Goal: Information Seeking & Learning: Learn about a topic

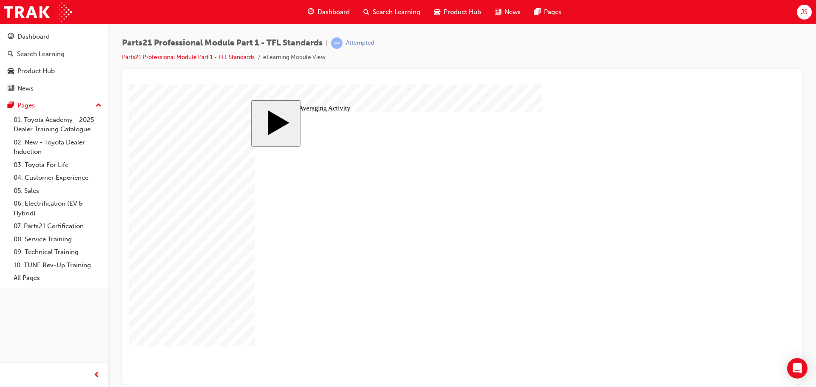
drag, startPoint x: 362, startPoint y: 217, endPoint x: 317, endPoint y: 270, distance: 69.3
drag, startPoint x: 541, startPoint y: 62, endPoint x: 512, endPoint y: 65, distance: 29.6
click at [541, 62] on div "Parts21 Professional Module Part 1 - TFL Standards | Attempted Parts21 Professi…" at bounding box center [462, 53] width 680 height 32
click at [459, 60] on div "Parts21 Professional Module Part 1 - TFL Standards | Attempted Parts21 Professi…" at bounding box center [462, 53] width 680 height 32
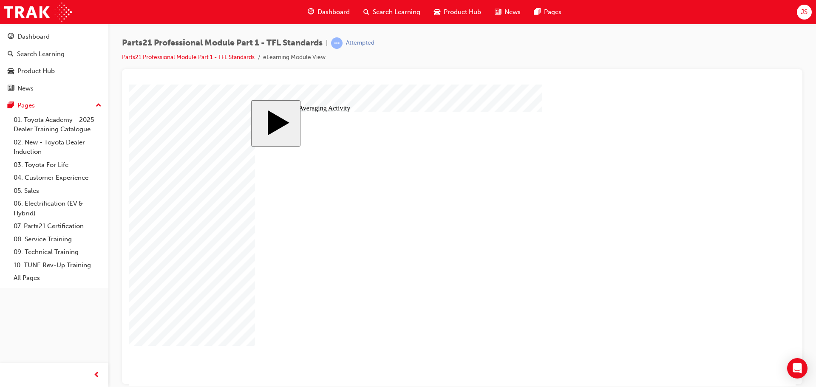
click at [186, 137] on body "slide: Weighted Averaging Activity MENU Rectangle 6 HELP Rectangle 6 EXIT Recta…" at bounding box center [462, 234] width 667 height 301
click at [207, 192] on body "slide: Weighted Averaging Activity MENU Rectangle 6 HELP Rectangle 6 EXIT Recta…" at bounding box center [462, 234] width 667 height 301
click at [223, 327] on body "slide: Weighted Averaging Activity MENU Rectangle 6 HELP Rectangle 6 EXIT Recta…" at bounding box center [462, 234] width 667 height 301
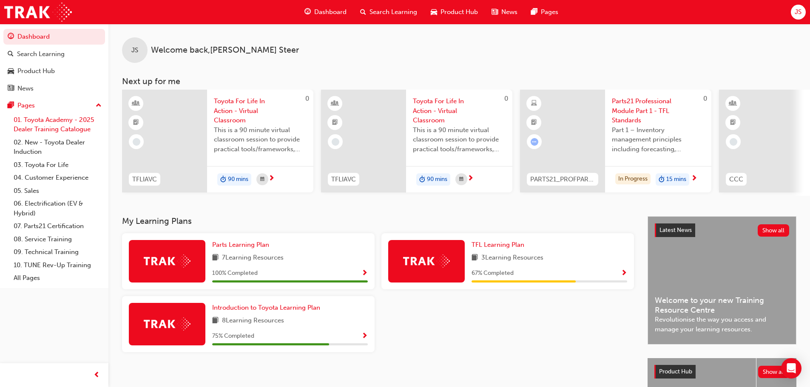
click at [64, 120] on link "01. Toyota Academy - 2025 Dealer Training Catalogue" at bounding box center [57, 124] width 95 height 23
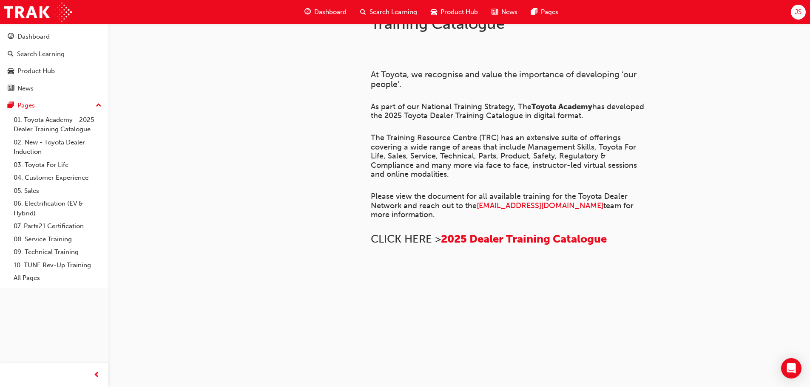
scroll to position [581, 0]
click at [34, 150] on link "02. New - Toyota Dealer Induction" at bounding box center [57, 147] width 95 height 23
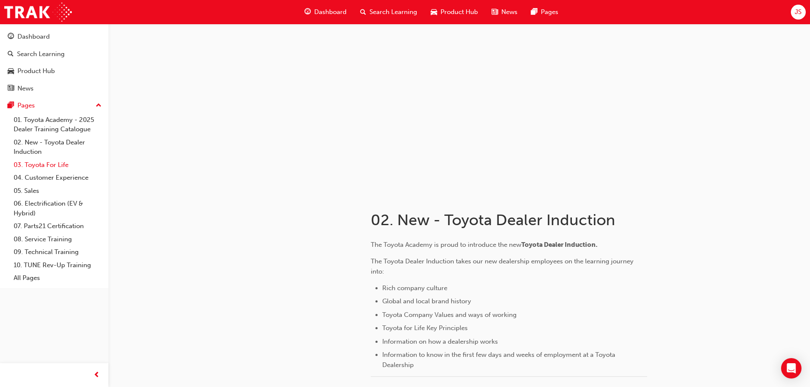
click at [58, 170] on link "03. Toyota For Life" at bounding box center [57, 165] width 95 height 13
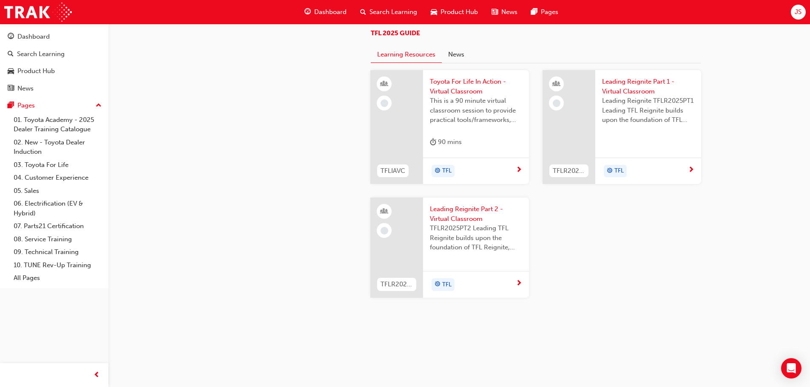
scroll to position [638, 0]
click at [337, 16] on span "Dashboard" at bounding box center [330, 12] width 32 height 10
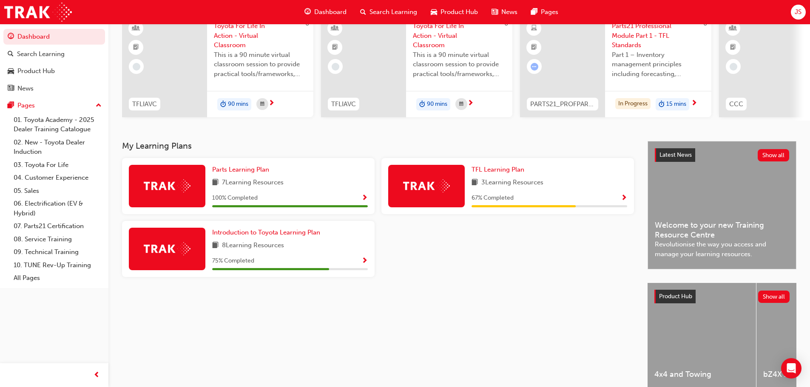
scroll to position [121, 0]
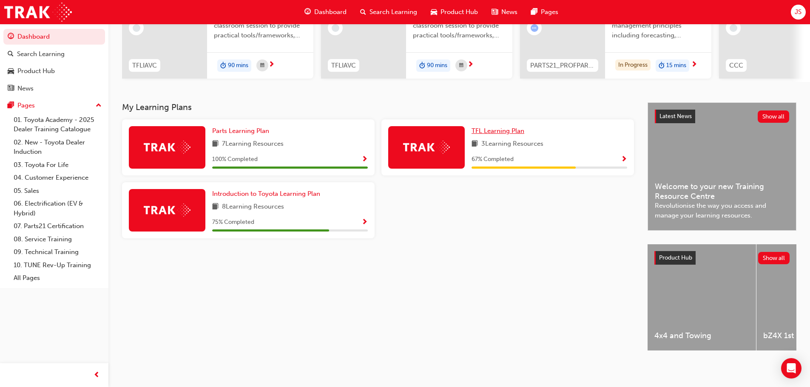
click at [481, 128] on span "TFL Learning Plan" at bounding box center [497, 131] width 53 height 8
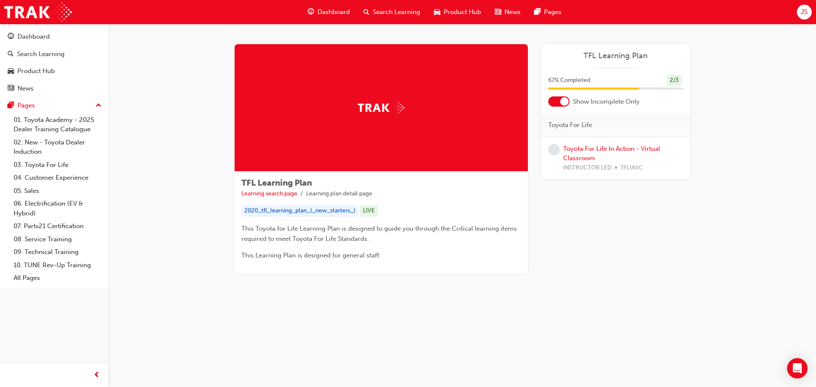
click at [564, 105] on div at bounding box center [564, 101] width 9 height 9
click at [629, 216] on link "Toyota For Life In Action - Virtual Classroom" at bounding box center [611, 219] width 97 height 17
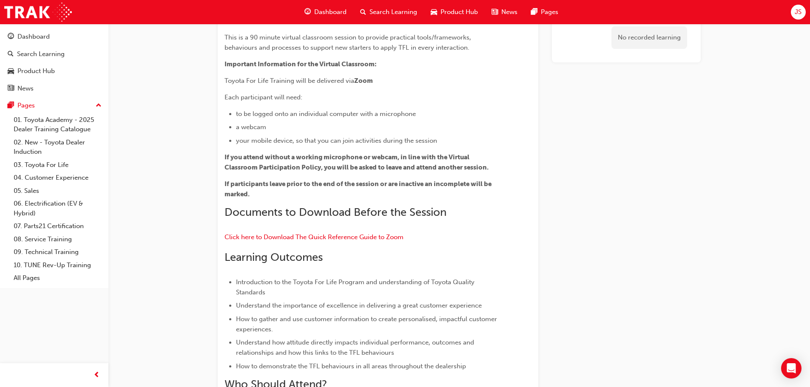
scroll to position [85, 0]
drag, startPoint x: 339, startPoint y: 217, endPoint x: 292, endPoint y: 219, distance: 47.7
click at [292, 219] on div "Overview This is a 90 minute virtual classroom session to provide practical too…" at bounding box center [362, 216] width 276 height 422
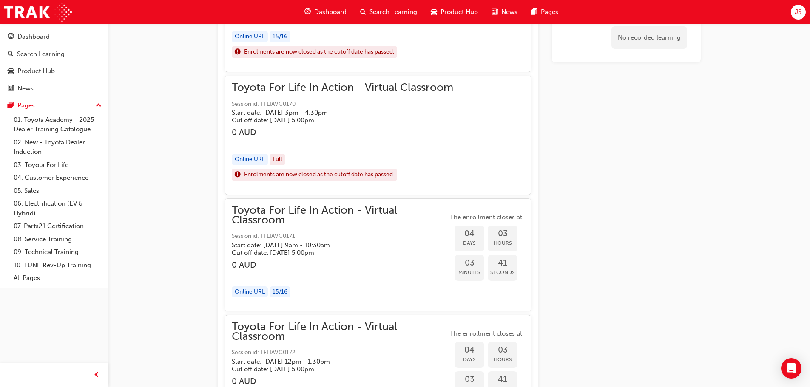
scroll to position [850, 0]
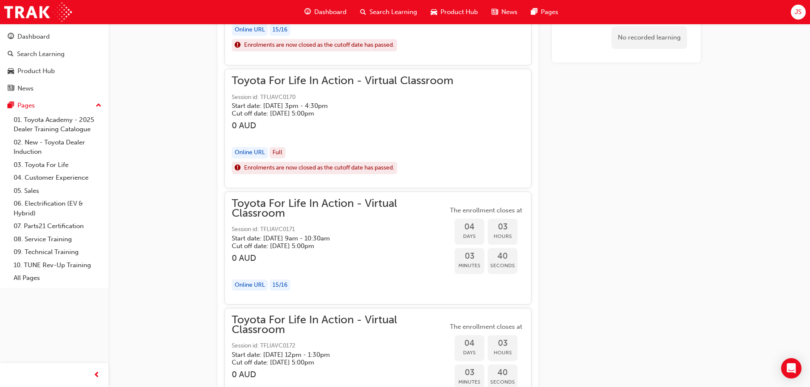
click at [306, 215] on span "Toyota For Life In Action - Virtual Classroom" at bounding box center [340, 208] width 216 height 19
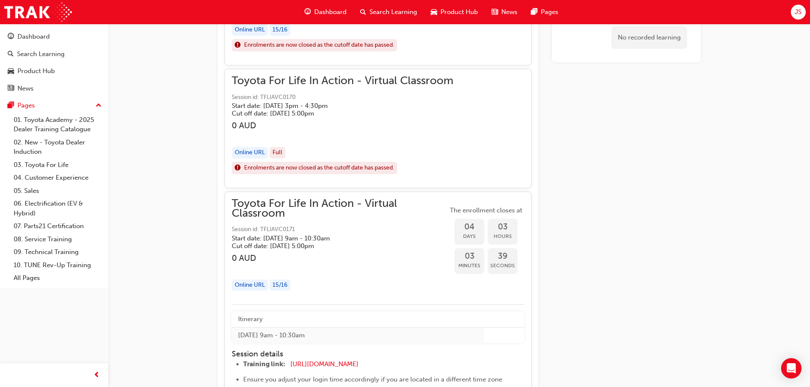
scroll to position [1063, 0]
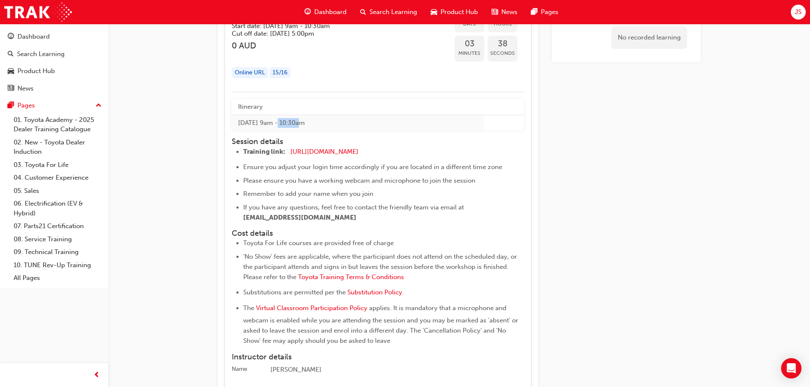
drag, startPoint x: 277, startPoint y: 123, endPoint x: 300, endPoint y: 122, distance: 23.4
click at [300, 122] on td "Tue 2 Sep 2025 9am - 10:30am" at bounding box center [358, 123] width 252 height 16
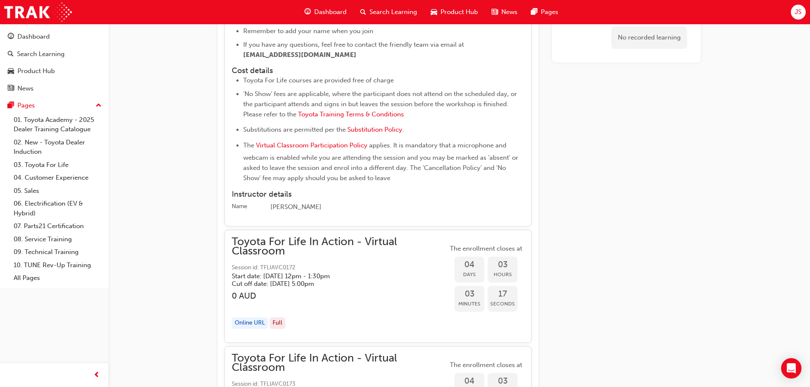
scroll to position [1318, 0]
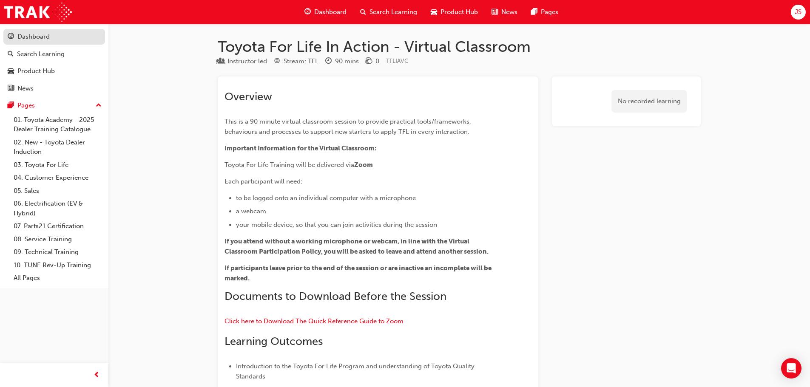
click at [79, 44] on link "Dashboard" at bounding box center [54, 37] width 102 height 16
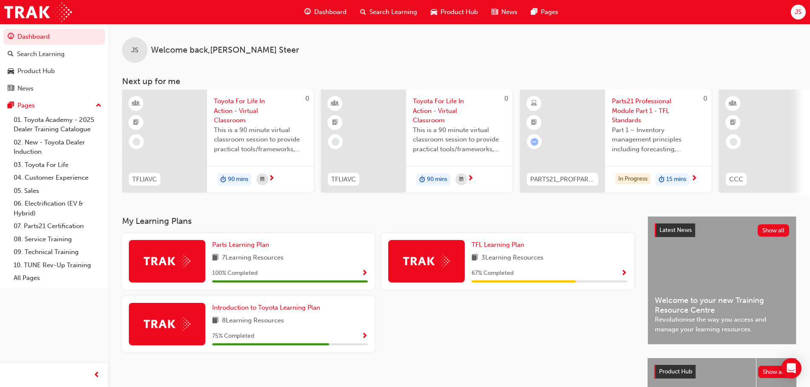
click at [323, 75] on div "JS Welcome back , Joshua Steer Next up for me 0 TFLIAVC Toyota For Life In Acti…" at bounding box center [458, 110] width 701 height 172
click at [82, 120] on link "01. Toyota Academy - 2025 Dealer Training Catalogue" at bounding box center [57, 124] width 95 height 23
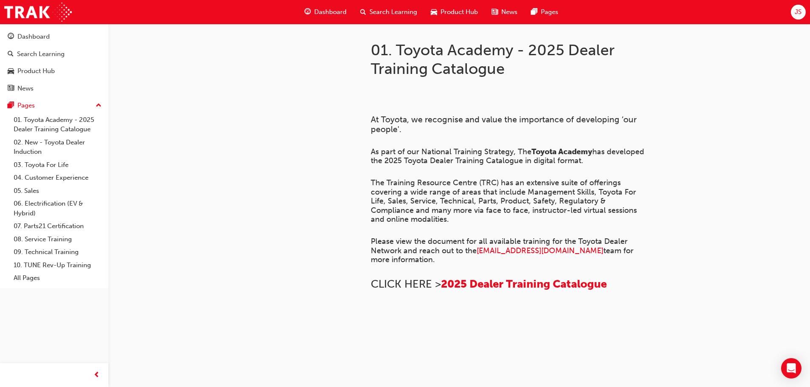
click at [320, 15] on span "Dashboard" at bounding box center [330, 12] width 32 height 10
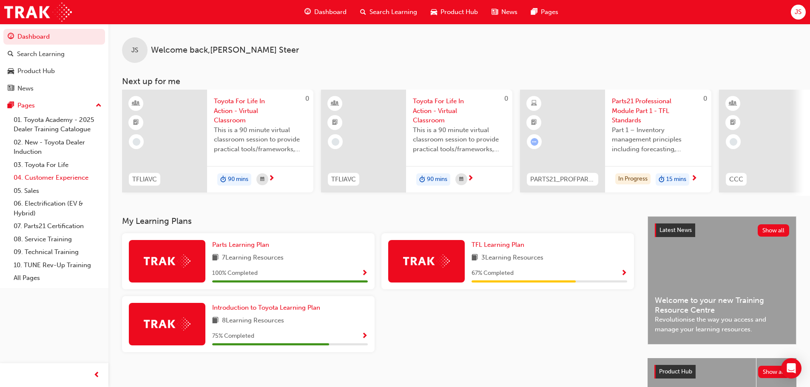
click at [55, 178] on link "04. Customer Experience" at bounding box center [57, 177] width 95 height 13
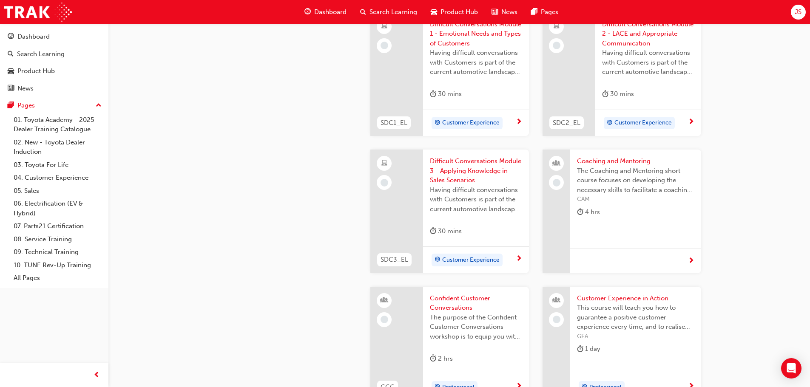
scroll to position [978, 0]
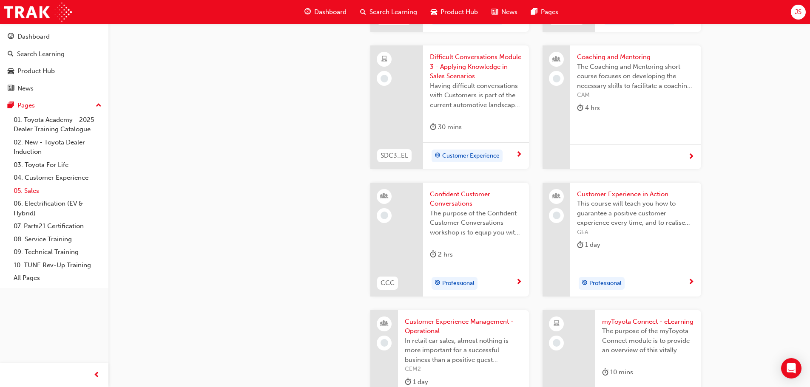
click at [48, 193] on link "05. Sales" at bounding box center [57, 190] width 95 height 13
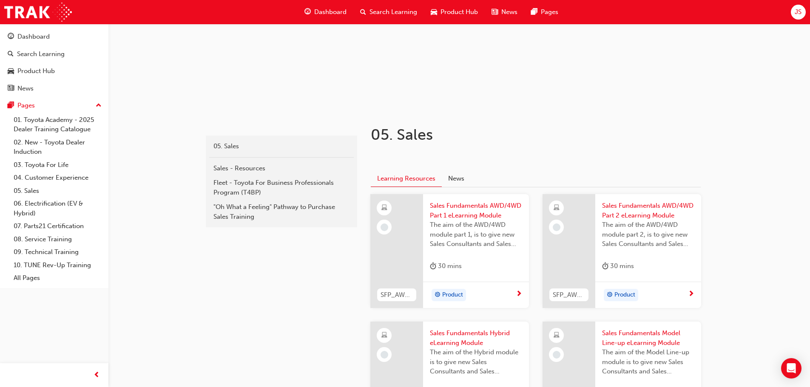
scroll to position [20, 0]
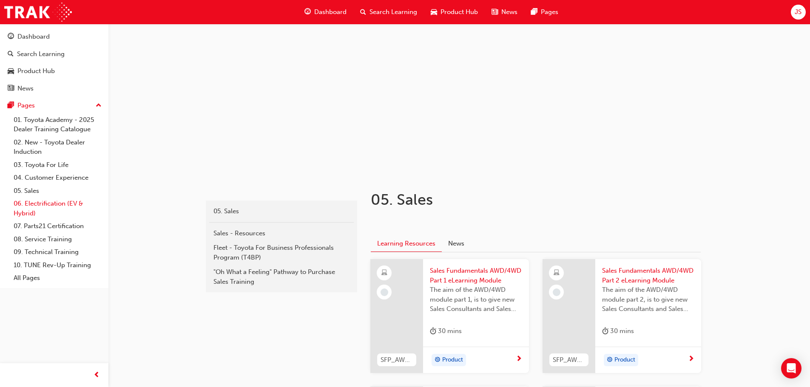
click at [40, 211] on link "06. Electrification (EV & Hybrid)" at bounding box center [57, 208] width 95 height 23
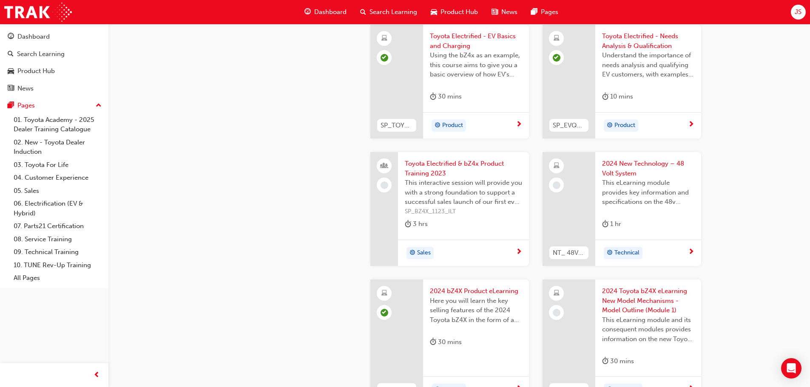
click at [434, 163] on span "Toyota Electrified & bZ4x Product Training 2023" at bounding box center [463, 168] width 117 height 19
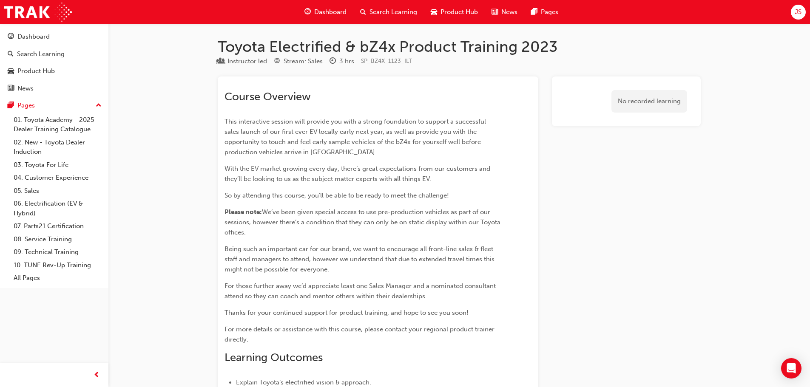
click at [379, 107] on div "Course Overview This interactive session will provide you with a strong foundat…" at bounding box center [362, 324] width 276 height 468
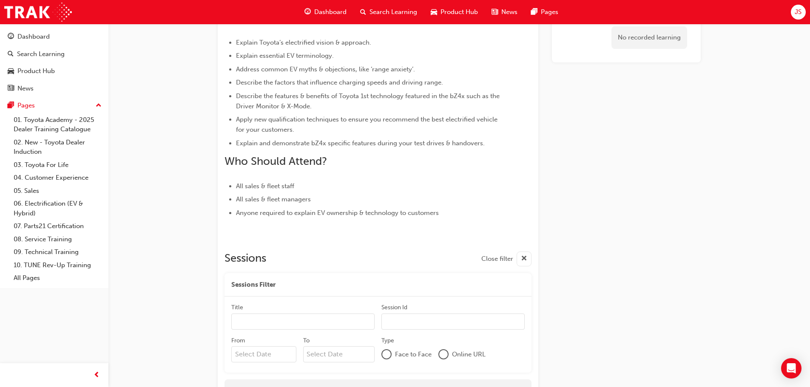
click at [513, 254] on div "Close filter" at bounding box center [506, 259] width 50 height 15
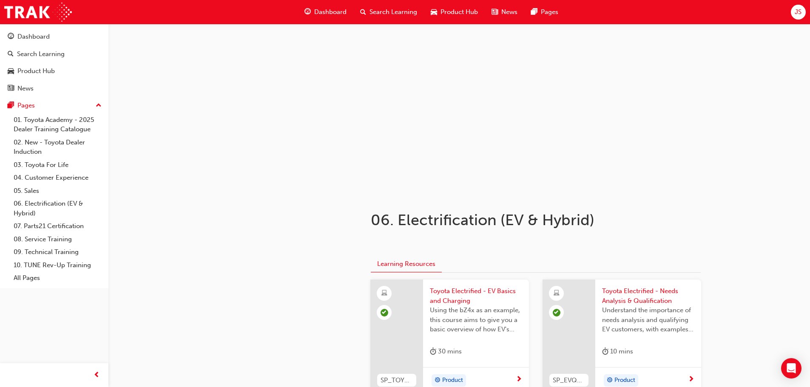
scroll to position [255, 0]
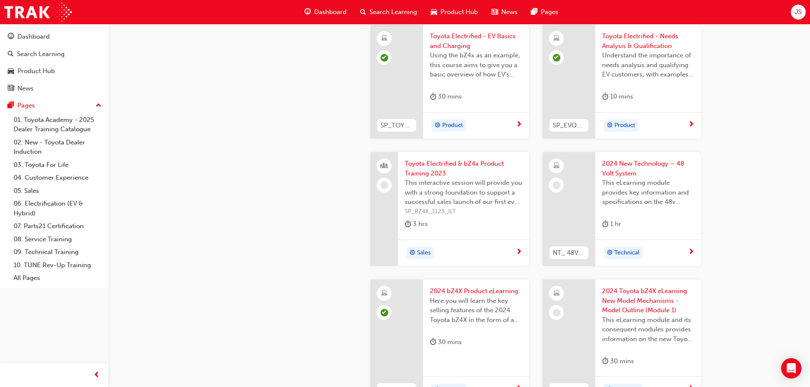
click at [629, 167] on span "2024 New Technology – 48 Volt System" at bounding box center [648, 168] width 92 height 19
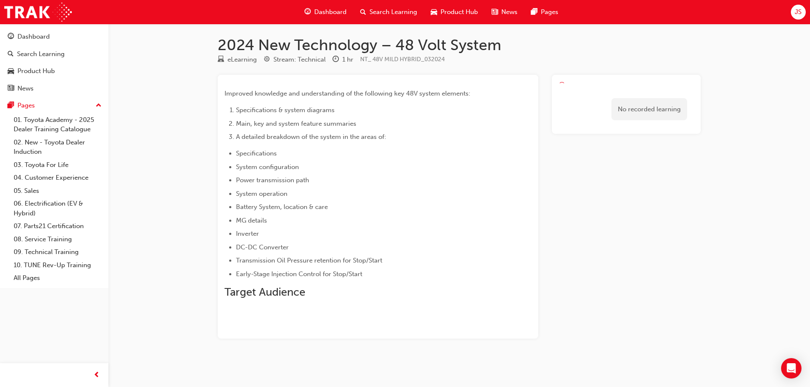
scroll to position [2, 0]
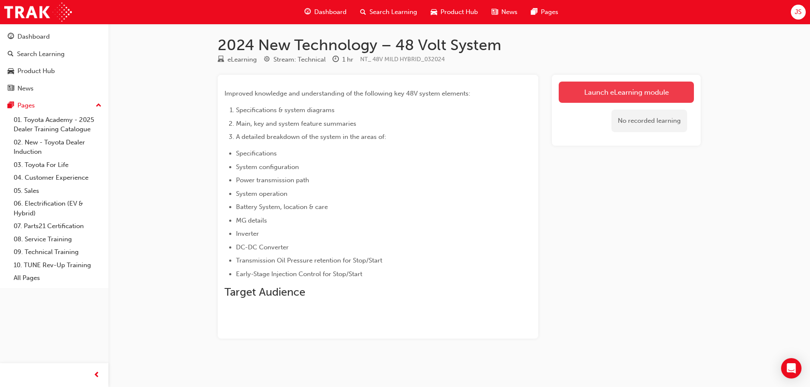
click at [624, 88] on link "Launch eLearning module" at bounding box center [625, 92] width 135 height 21
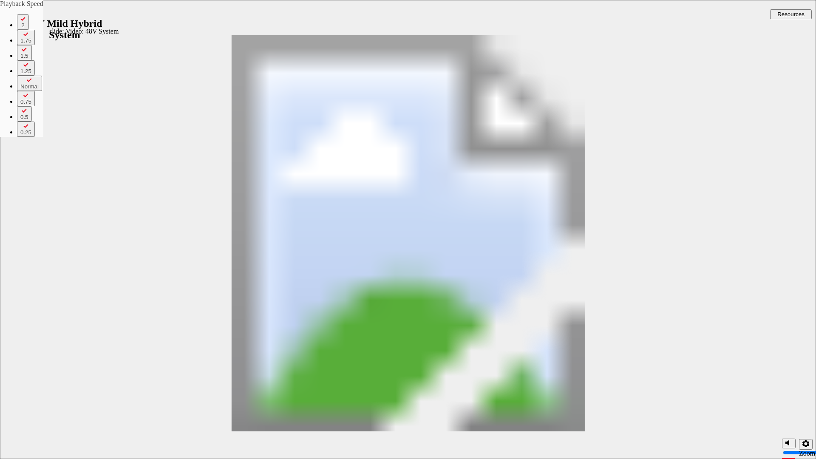
type input "143"
type input "8"
type input "143"
type input "8"
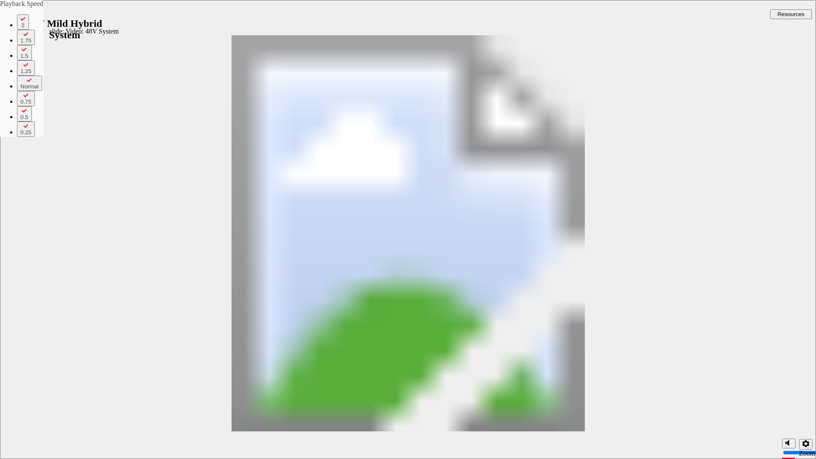
type input "143"
type input "8"
type input "7"
type input "143"
type input "7"
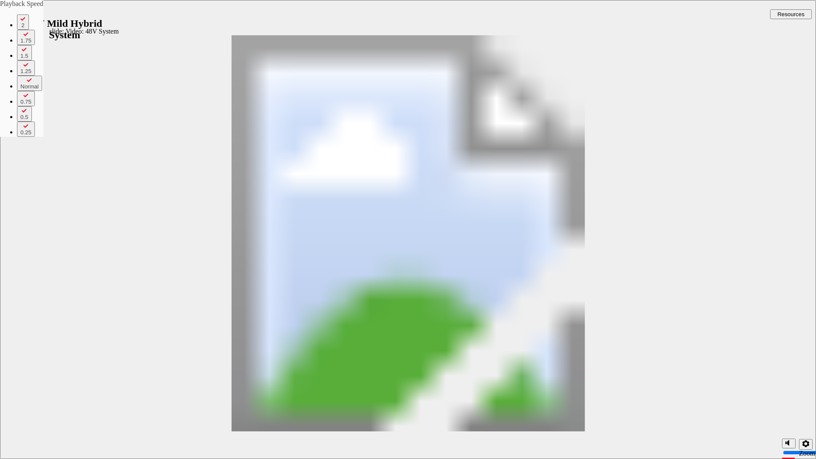
type input "7"
type input "143"
type input "7"
type input "143"
type input "7"
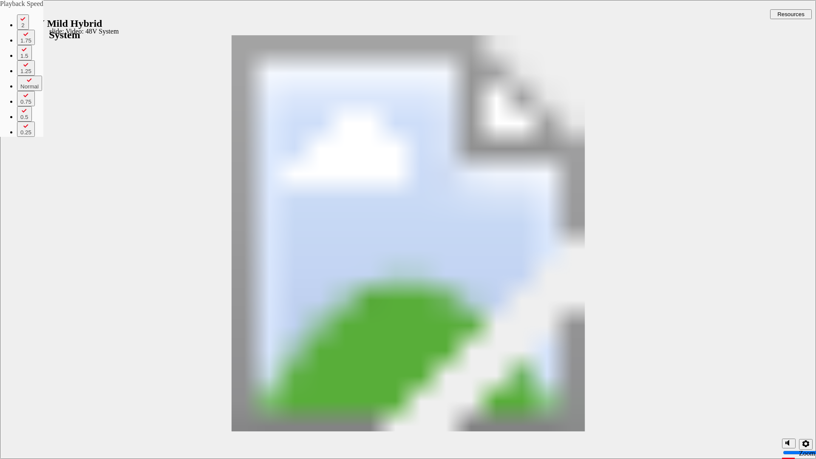
type input "7"
type input "143"
type input "7"
type input "143"
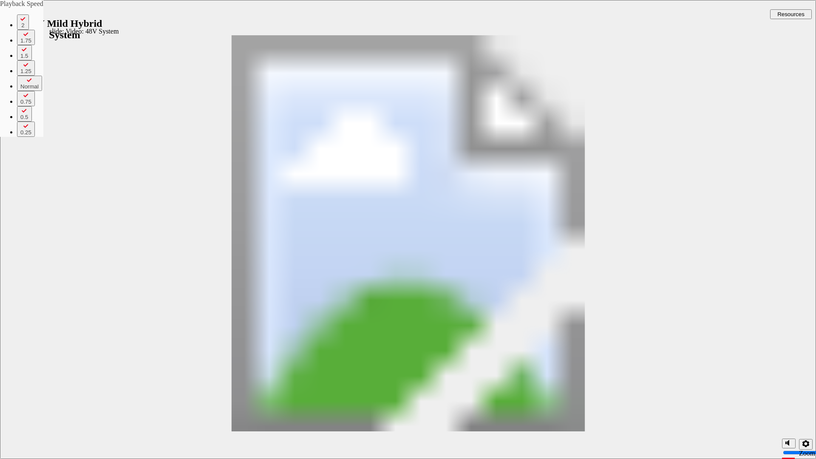
type input "7"
type input "144"
type input "7"
type input "144"
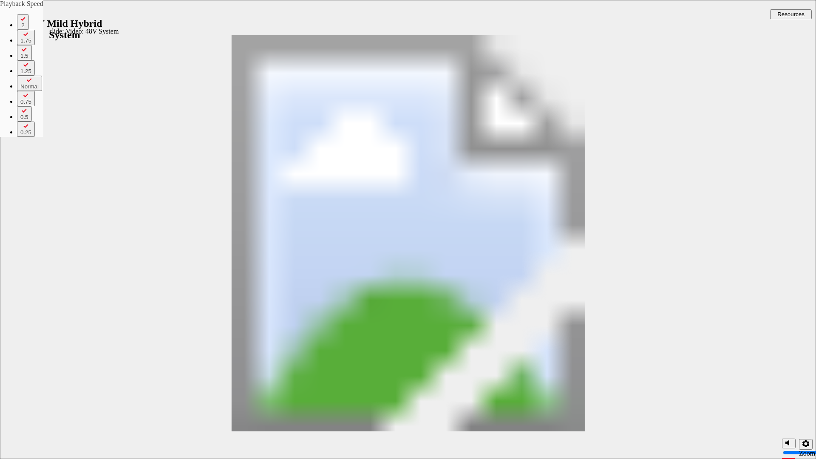
type input "7"
type input "144"
type input "7"
type input "144"
type input "7"
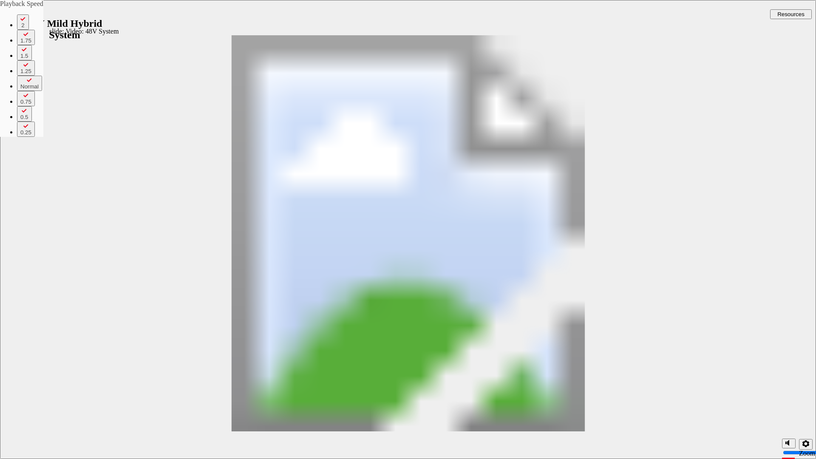
type input "145"
type input "7"
type input "145"
type input "7"
type input "145"
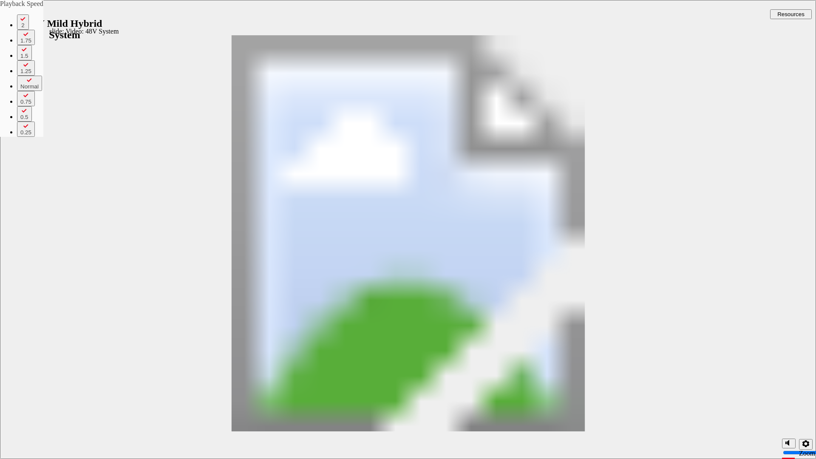
type input "7"
type input "145"
type input "7"
type input "146"
type input "7"
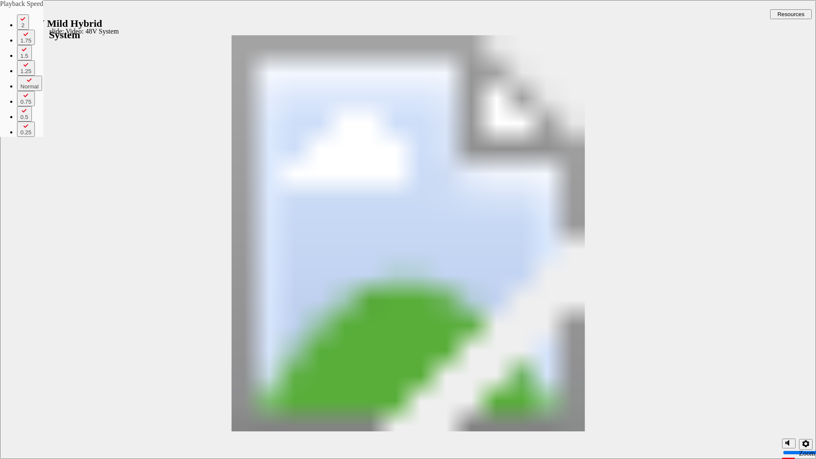
type input "146"
type input "7"
type input "146"
type input "7"
type input "146"
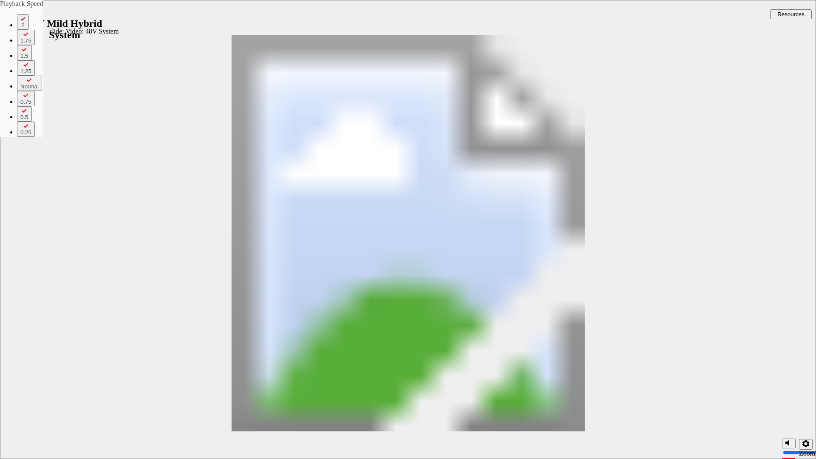
type input "7"
type input "147"
type input "7"
type input "147"
type input "7"
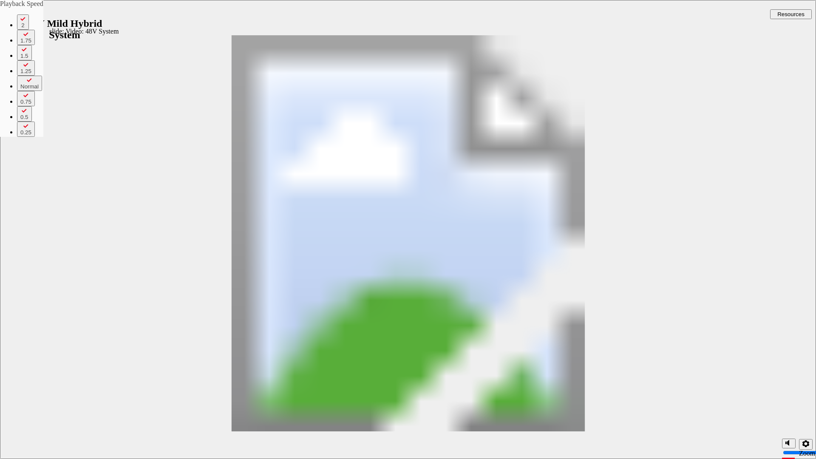
type input "147"
type input "7"
type input "147"
type input "7"
type input "148"
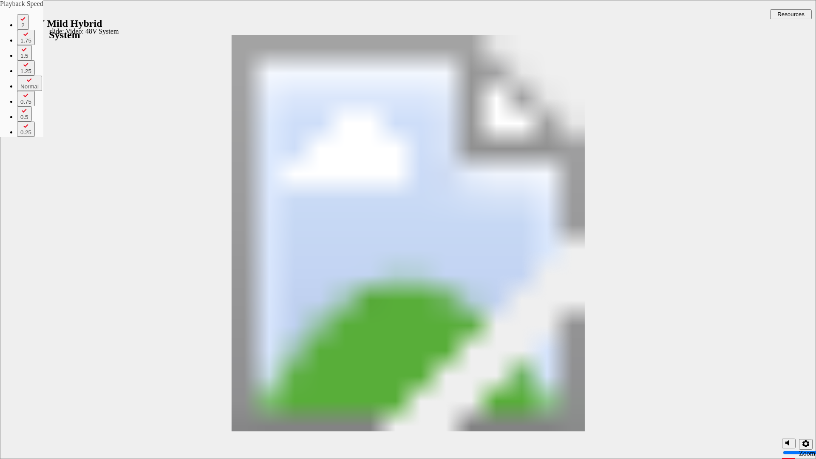
type input "7"
type input "148"
type input "7"
type input "148"
type input "7"
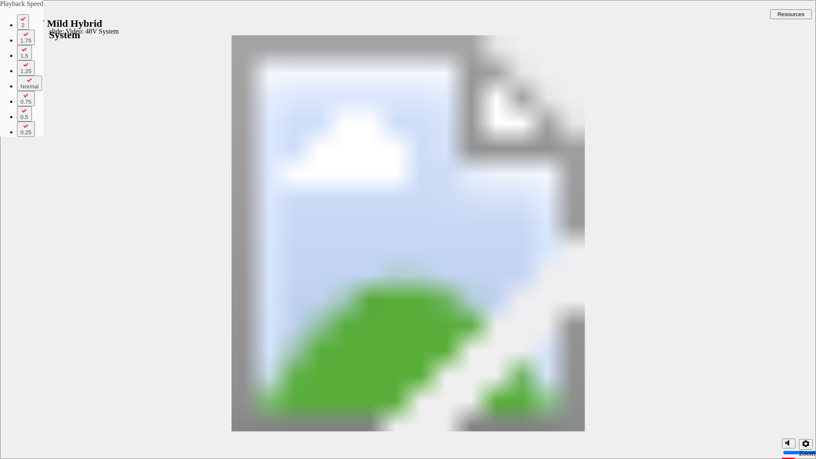
type input "148"
type input "7"
type input "149"
type input "7"
type input "149"
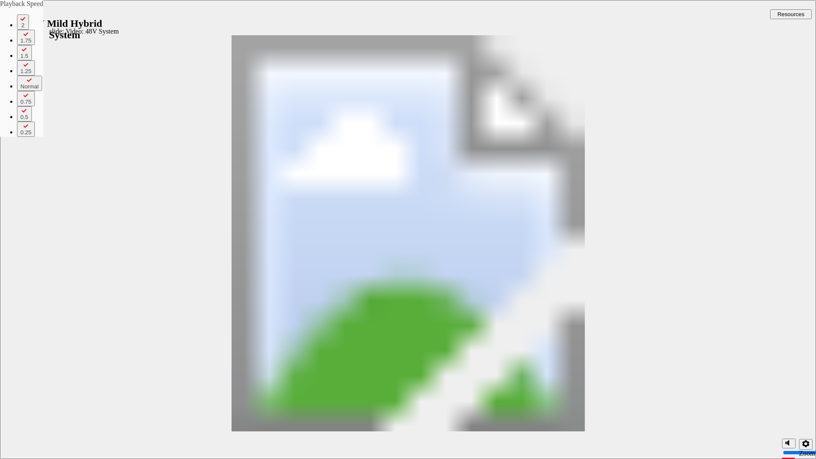
type input "7"
type input "149"
type input "7"
type input "149"
type input "7"
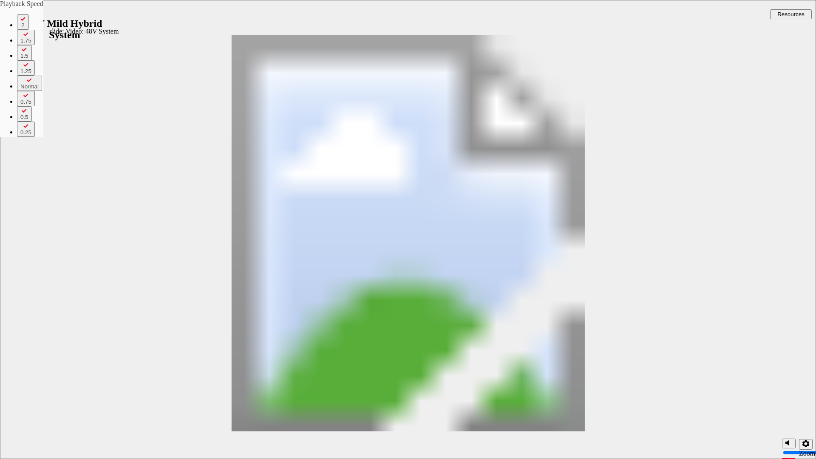
type input "150"
type input "7"
type input "150"
type input "7"
type input "150"
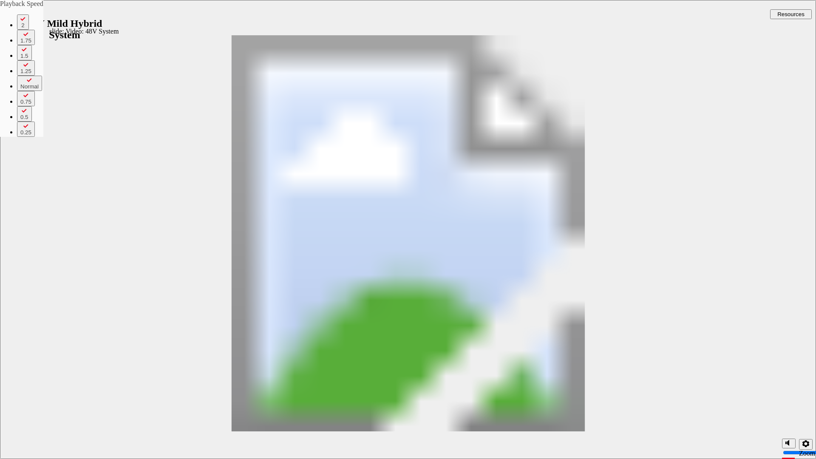
type input "7"
type input "150"
type input "7"
type input "151"
type input "7"
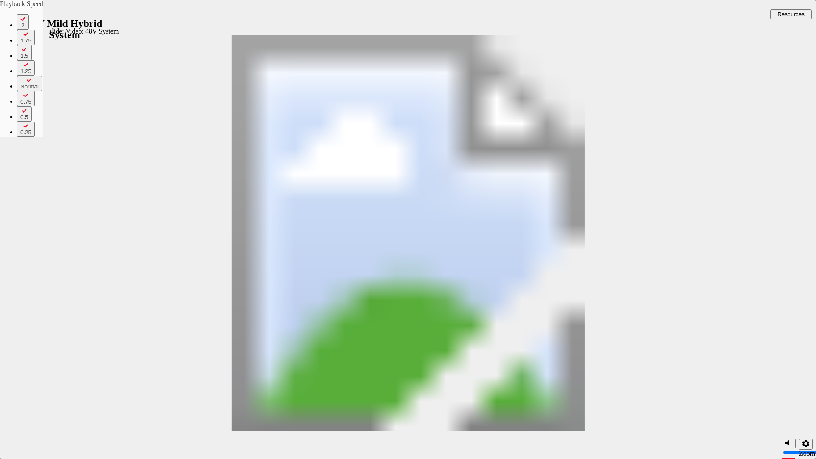
type input "151"
type input "7"
type input "151"
type input "7"
type input "152"
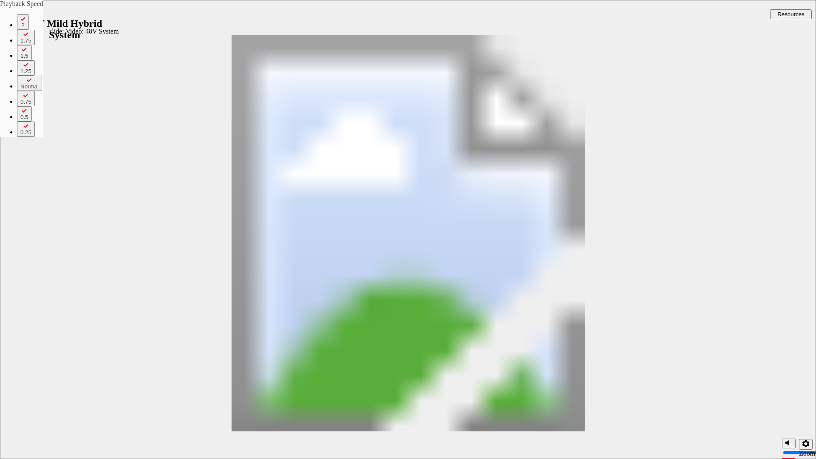
type input "7"
type input "152"
type input "7"
type input "152"
type input "7"
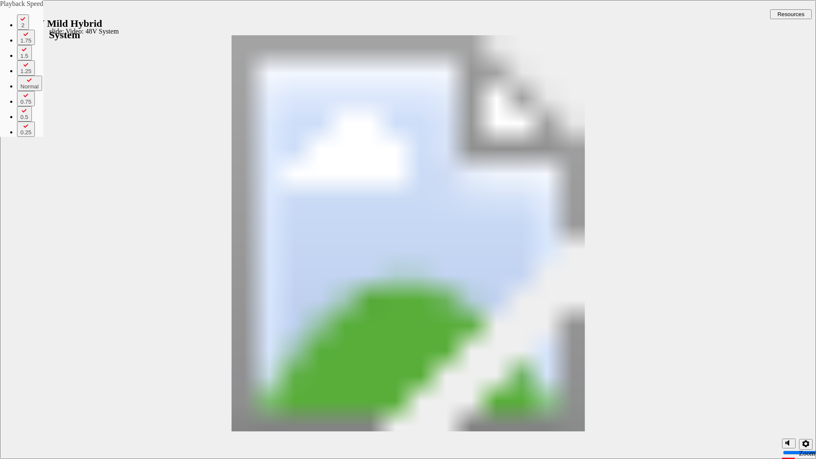
type input "152"
type input "7"
type input "153"
type input "7"
type input "153"
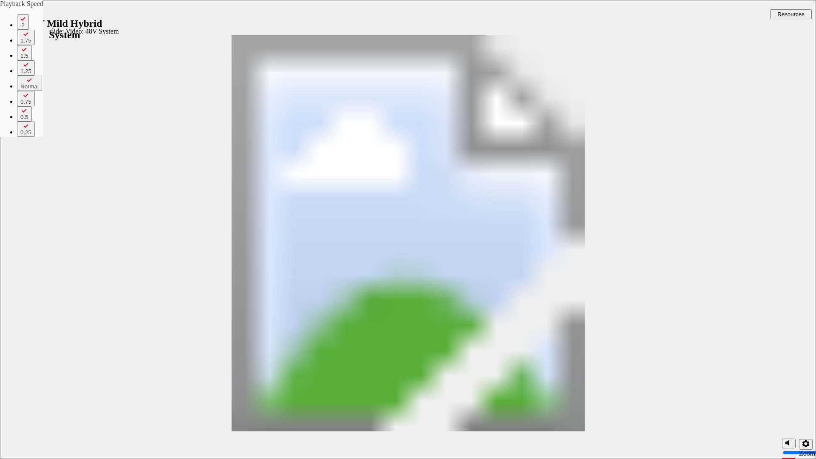
type input "7"
type input "153"
type input "7"
type input "153"
type input "7"
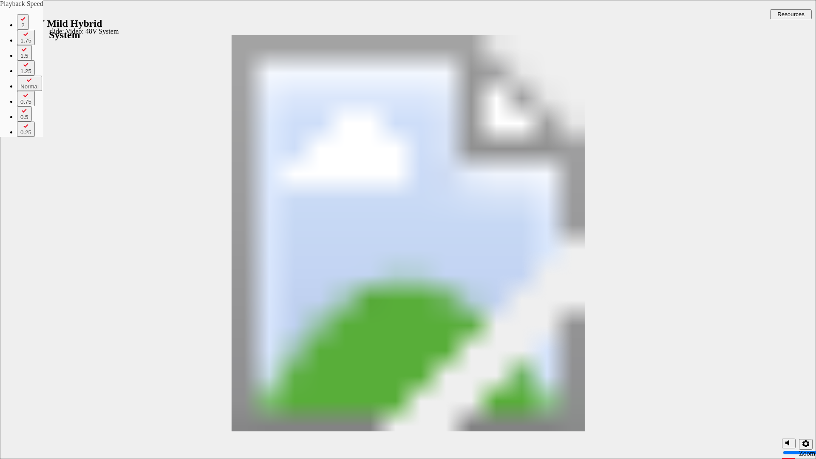
type input "154"
type input "7"
type input "154"
type input "7"
type input "154"
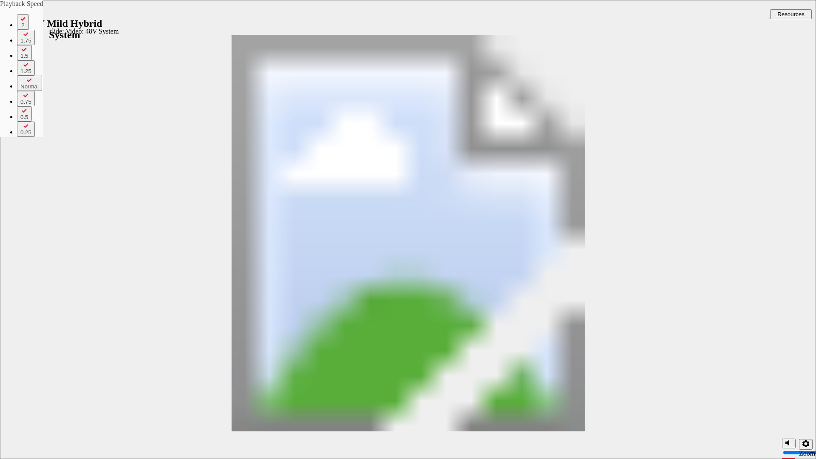
type input "7"
type input "154"
type input "7"
type input "155"
type input "7"
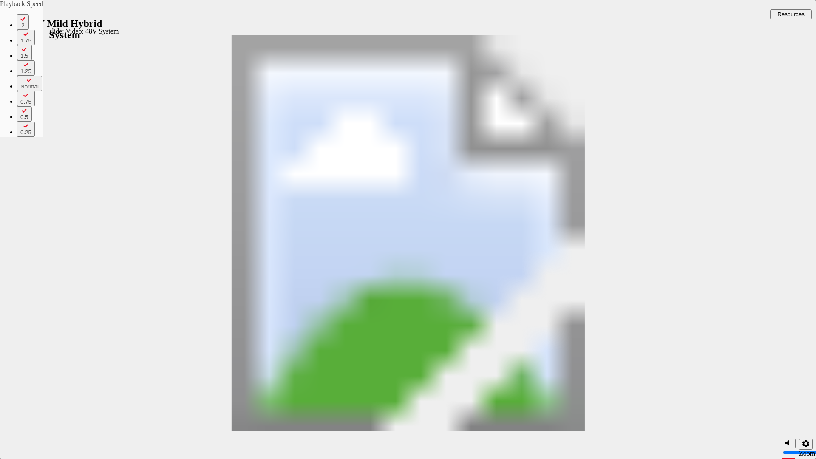
type input "155"
type input "7"
type input "155"
type input "7"
type input "156"
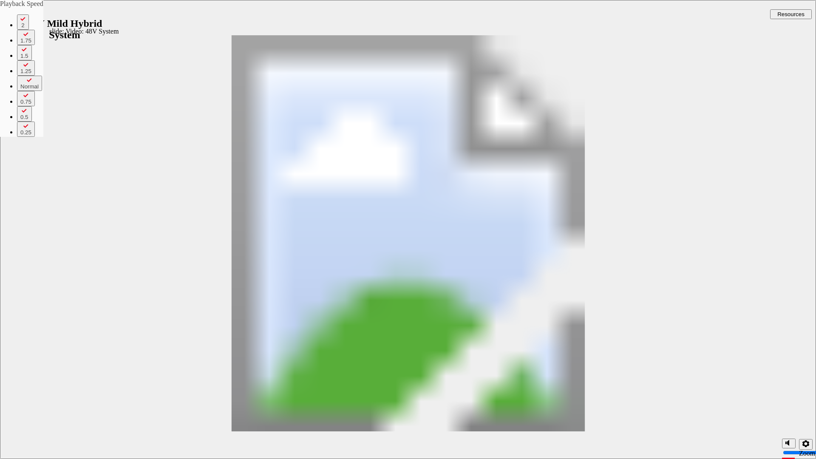
type input "7"
type input "156"
type input "7"
type input "156"
type input "7"
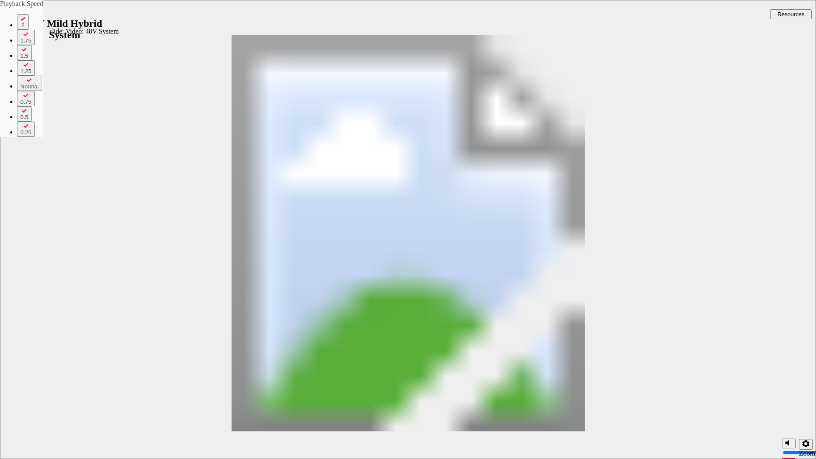
type input "156"
type input "7"
type input "157"
type input "7"
type input "157"
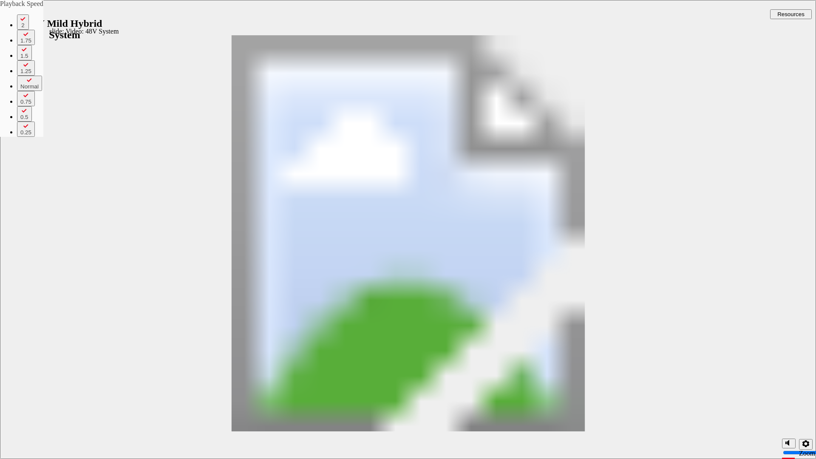
type input "7"
type input "157"
type input "7"
type input "157"
type input "7"
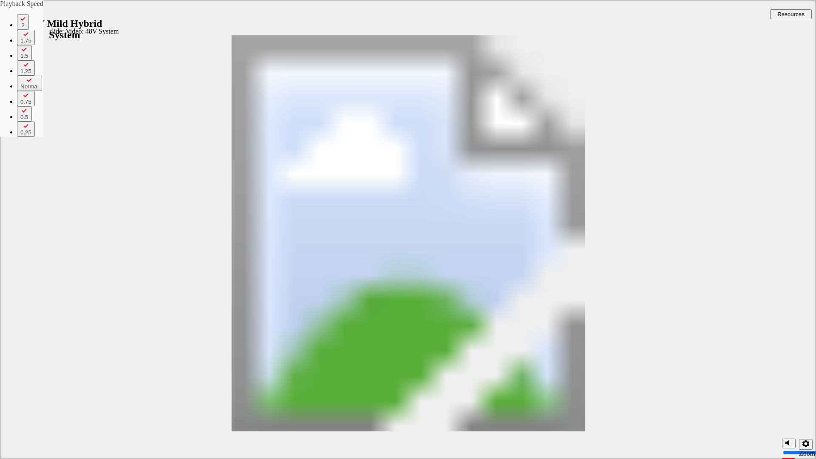
type input "158"
type input "7"
type input "158"
type input "7"
type input "158"
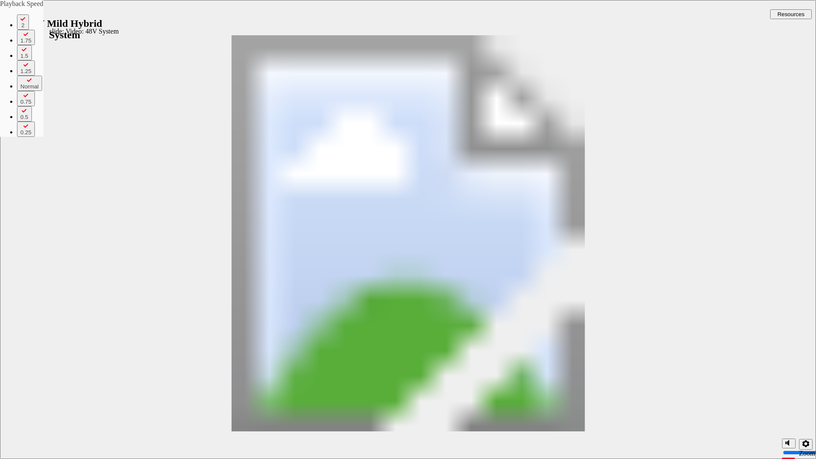
type input "7"
type input "158"
type input "7"
type input "159"
type input "7"
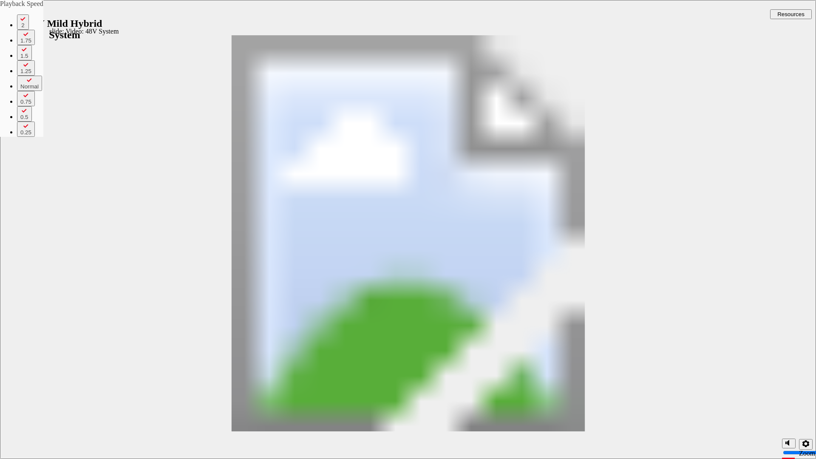
type input "159"
type input "7"
type input "159"
type input "7"
type input "160"
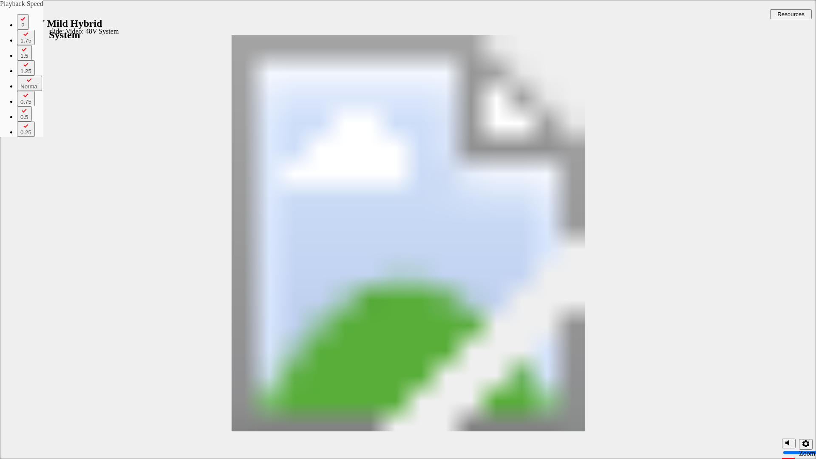
type input "7"
type input "160"
type input "7"
type input "160"
type input "7"
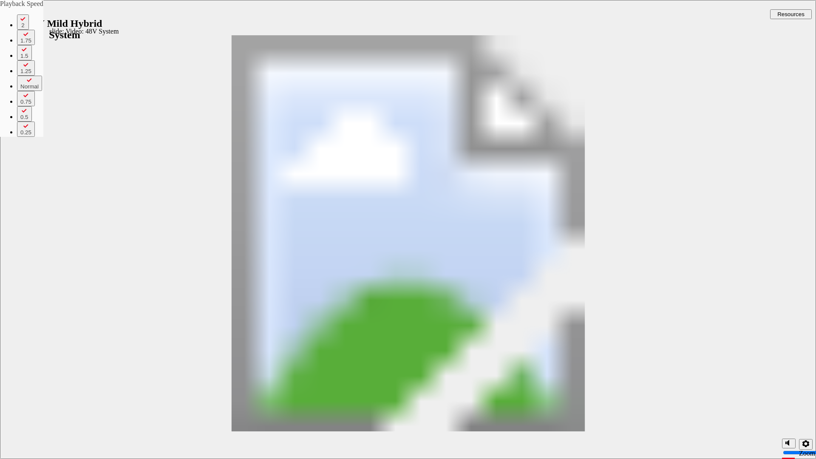
type input "160"
type input "7"
type input "161"
type input "7"
type input "161"
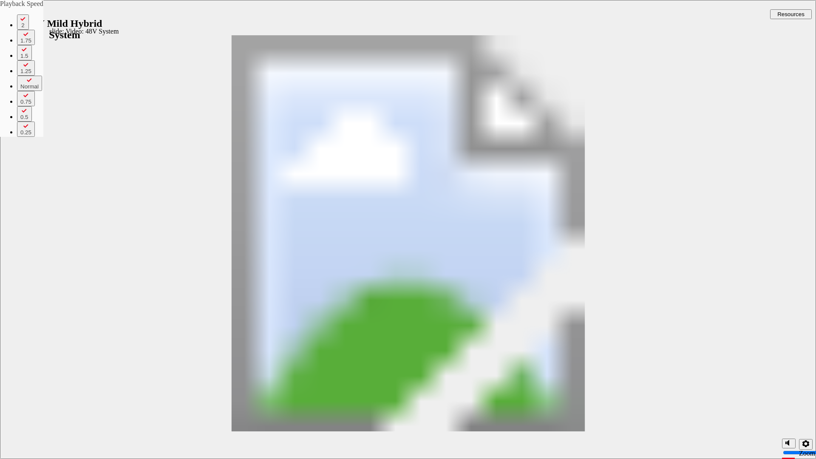
type input "7"
type input "161"
type input "7"
type input "161"
type input "7"
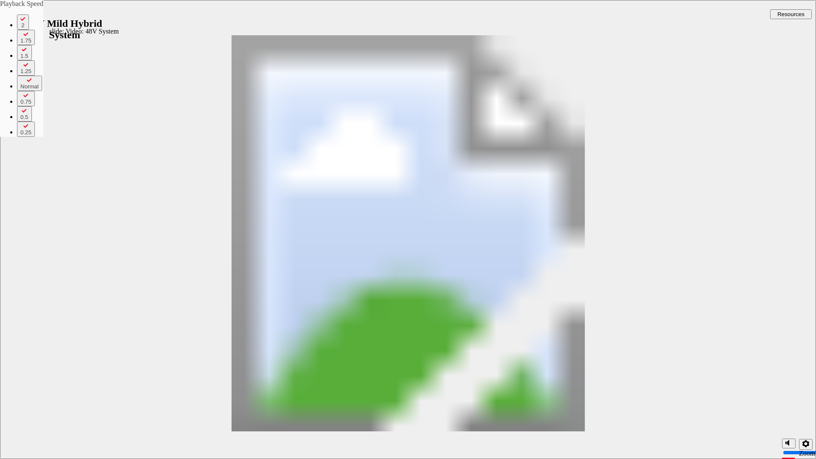
type input "162"
type input "7"
type input "162"
type input "7"
type input "162"
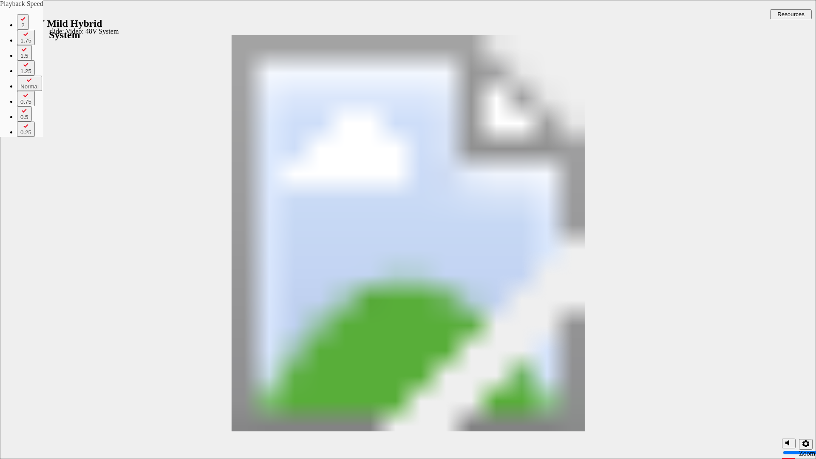
type input "7"
type input "162"
type input "7"
type input "163"
type input "7"
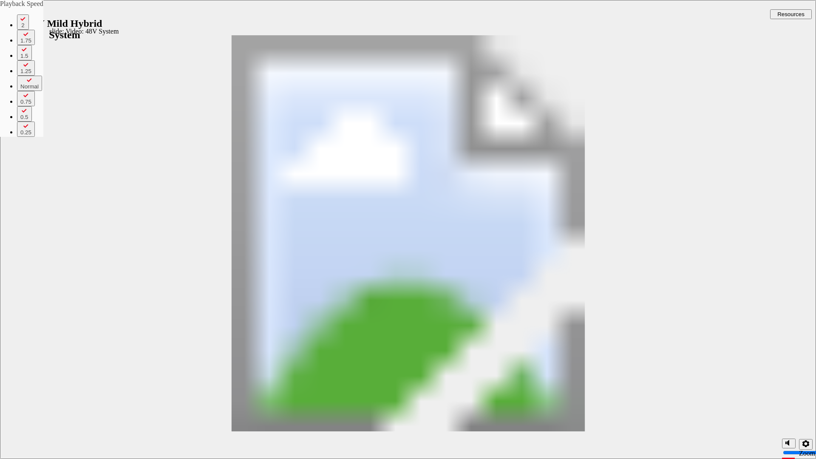
type input "163"
type input "7"
type input "163"
type input "7"
type input "163"
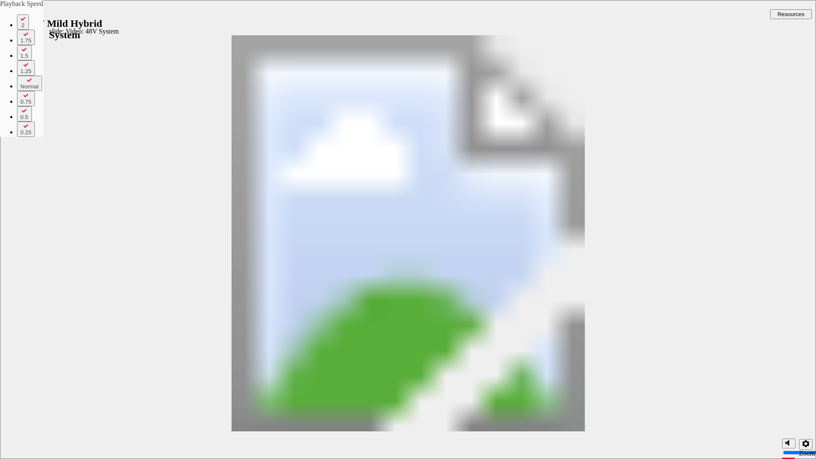
type input "7"
type input "164"
type input "7"
type input "164"
type input "7"
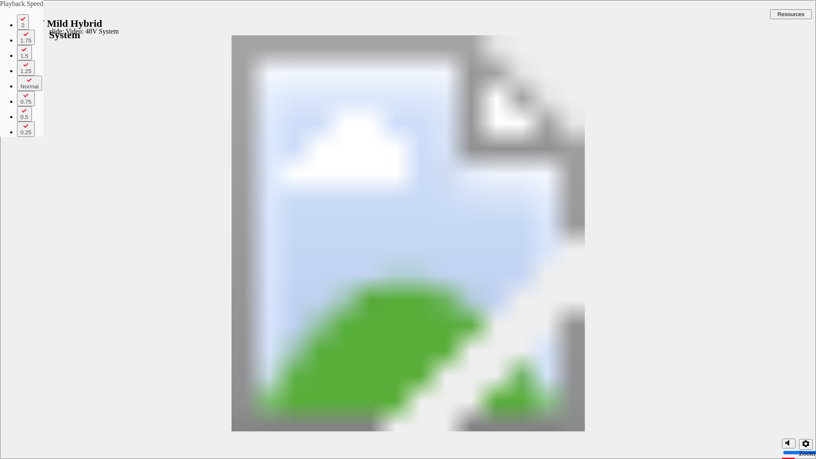
type input "164"
type input "7"
type input "165"
type input "7"
type input "165"
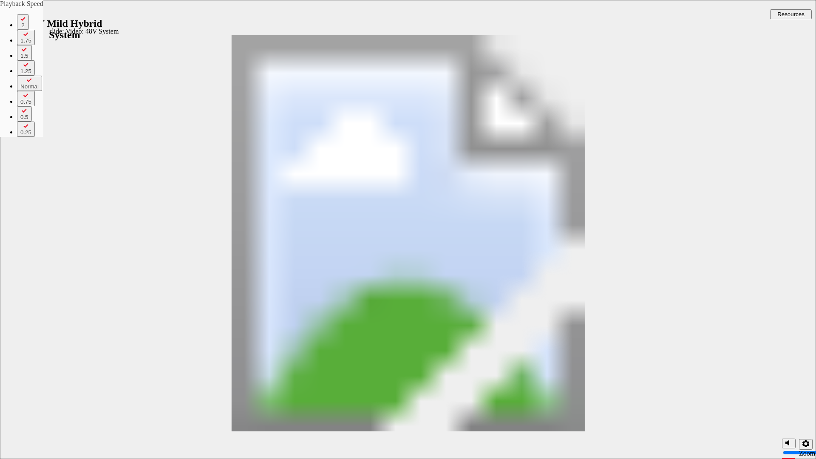
type input "7"
type input "165"
type input "7"
type input "165"
type input "7"
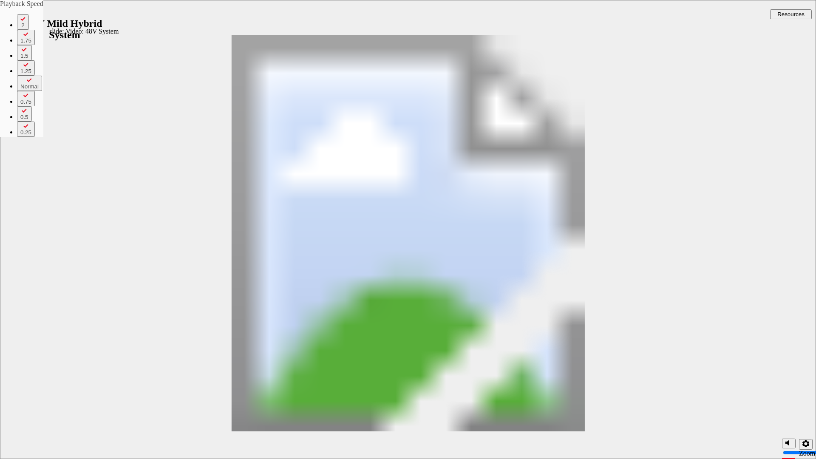
type input "166"
type input "7"
type input "166"
type input "7"
type input "166"
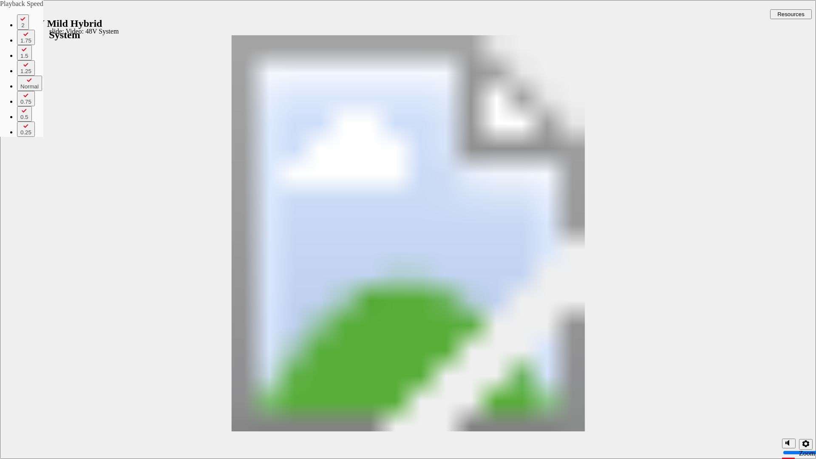
type input "7"
type input "166"
type input "7"
type input "167"
type input "7"
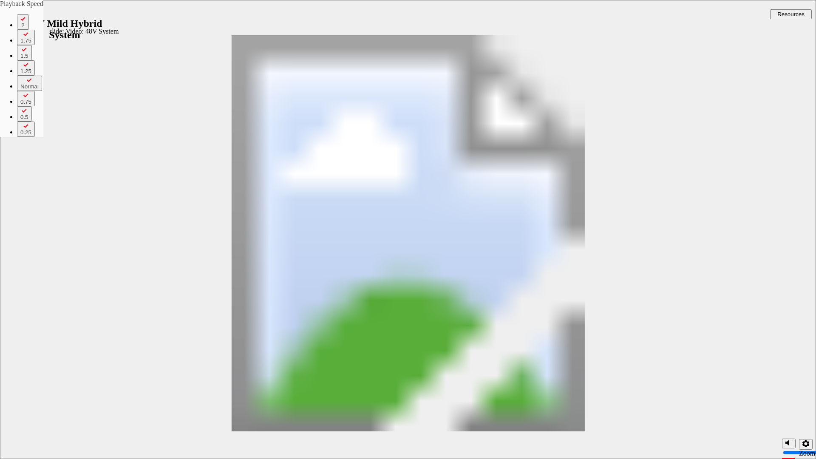
type input "167"
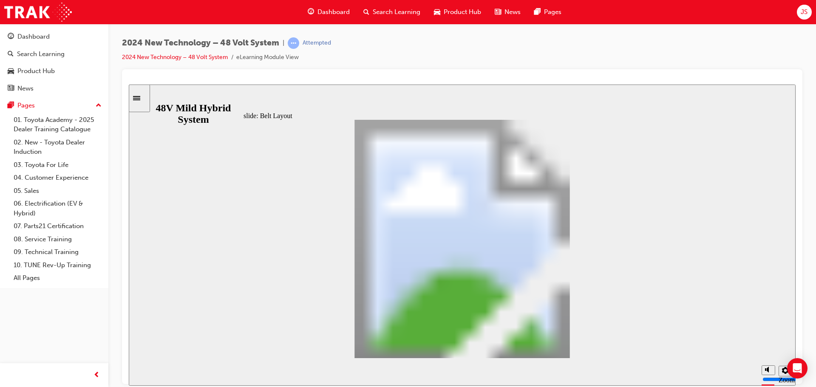
drag, startPoint x: 298, startPoint y: 156, endPoint x: 402, endPoint y: 145, distance: 105.6
drag, startPoint x: 593, startPoint y: 347, endPoint x: 589, endPoint y: 295, distance: 52.4
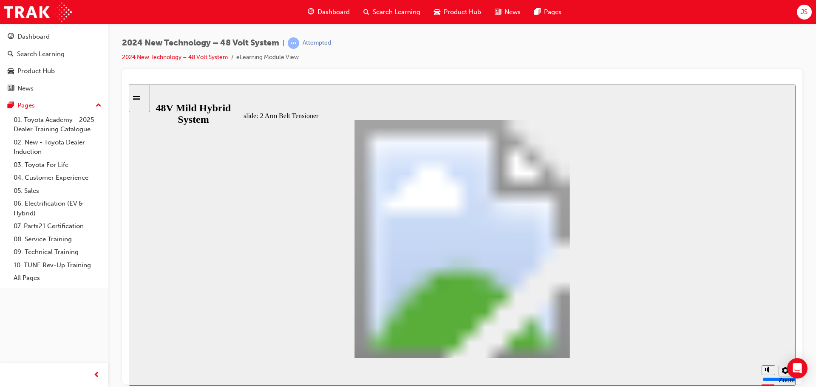
drag, startPoint x: 391, startPoint y: 283, endPoint x: 322, endPoint y: 283, distance: 68.9
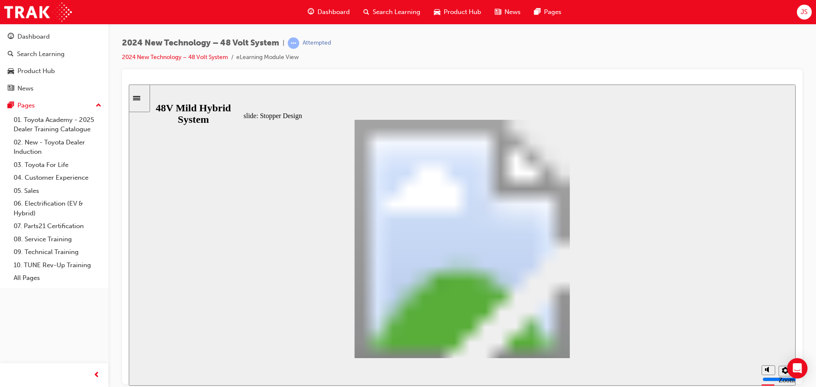
drag, startPoint x: 402, startPoint y: 157, endPoint x: 451, endPoint y: 149, distance: 49.5
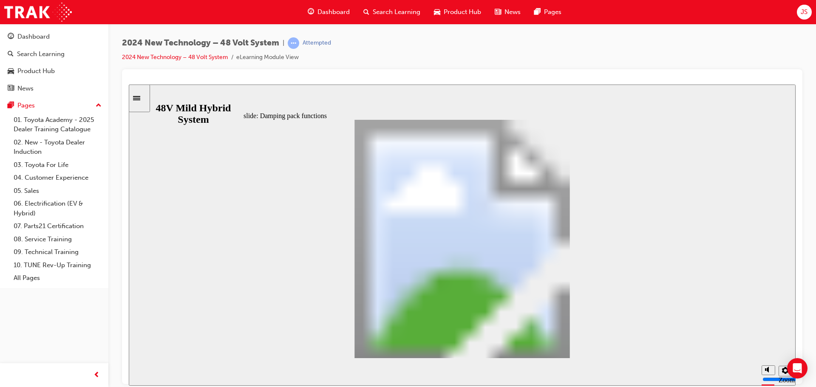
click at [190, 184] on div "slide: Stopper Design 2 Arm Belt Tensioner: Stopper Design Oval 1 When the MG m…" at bounding box center [462, 234] width 667 height 301
click at [308, 17] on span "guage-icon" at bounding box center [311, 12] width 6 height 11
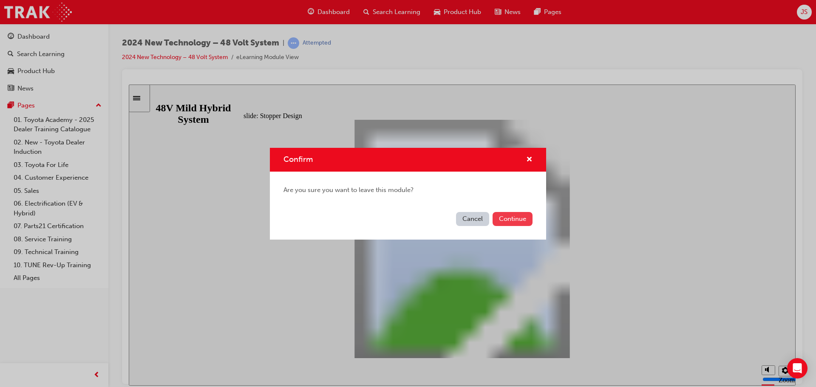
click at [516, 214] on button "Continue" at bounding box center [513, 219] width 40 height 14
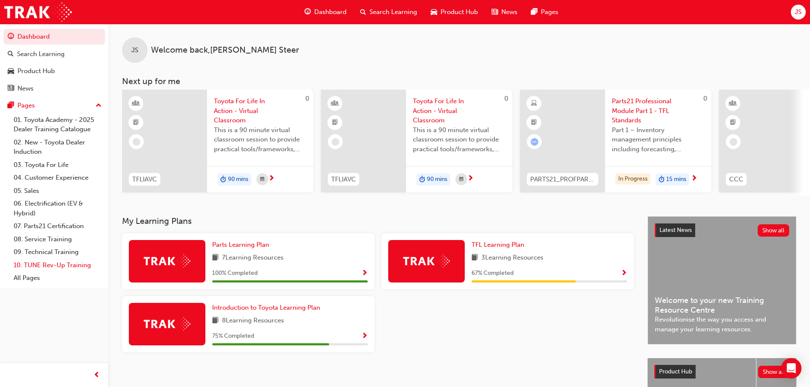
click at [59, 269] on link "10. TUNE Rev-Up Training" at bounding box center [57, 265] width 95 height 13
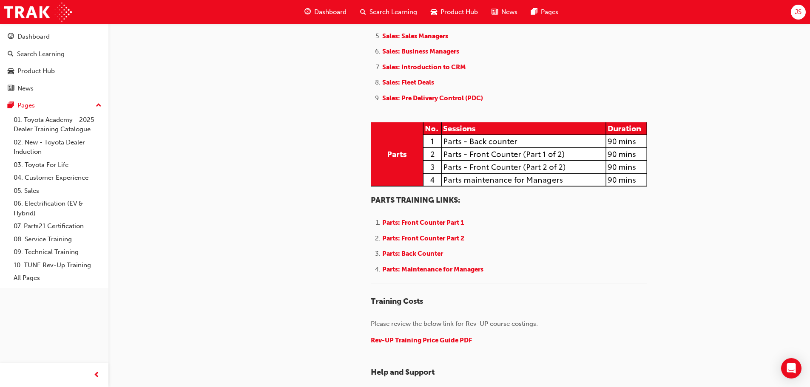
scroll to position [972, 0]
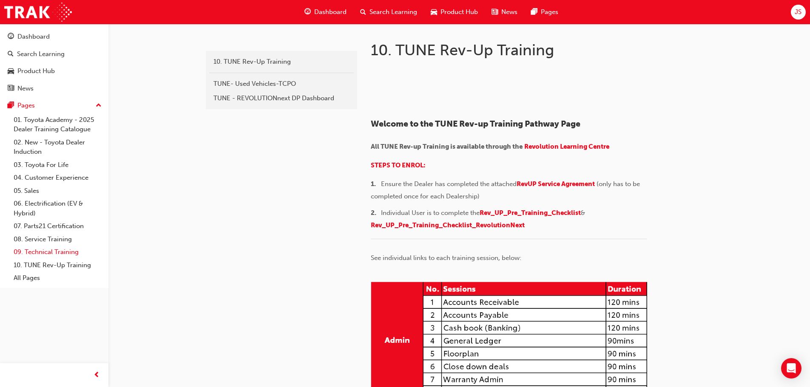
click at [56, 256] on link "09. Technical Training" at bounding box center [57, 252] width 95 height 13
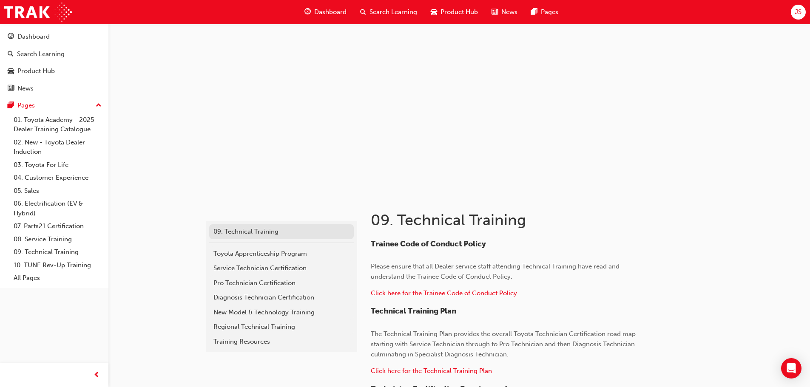
click at [260, 232] on div "09. Technical Training" at bounding box center [281, 232] width 136 height 10
click at [310, 261] on link "Toyota Apprenticeship Program" at bounding box center [281, 254] width 145 height 15
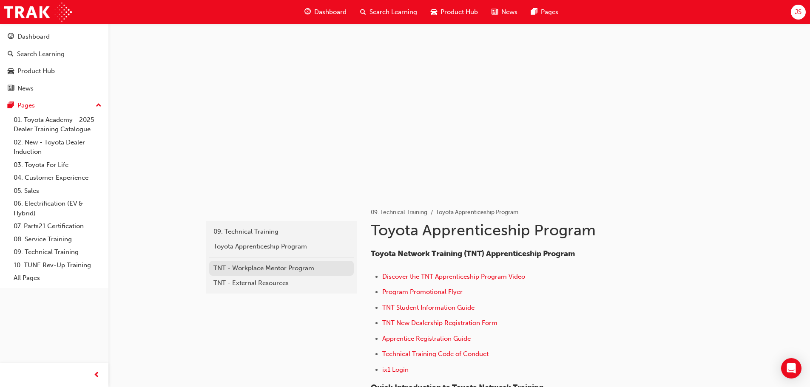
click at [278, 268] on div "TNT - Workplace Mentor Program" at bounding box center [281, 269] width 136 height 10
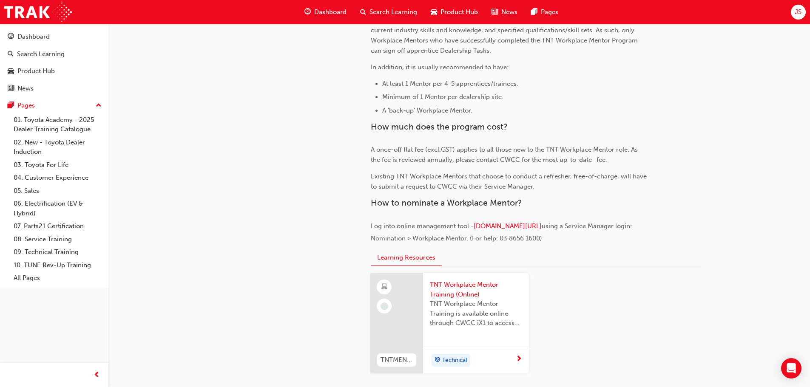
scroll to position [748, 0]
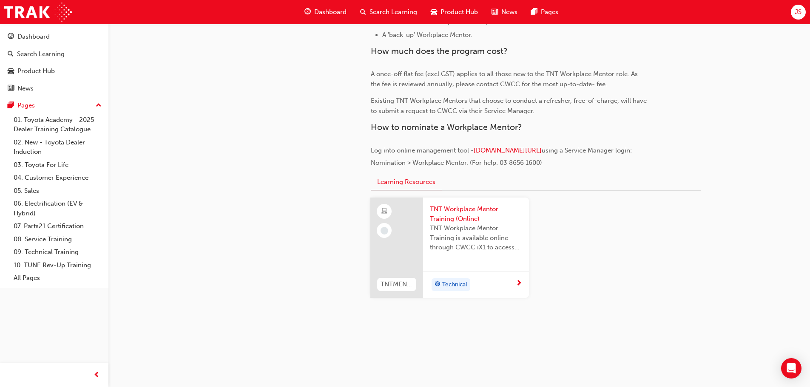
click at [455, 201] on div "TNT Workplace Mentor Training (Online) TNT Workplace Mentor Training is availab…" at bounding box center [476, 235] width 106 height 74
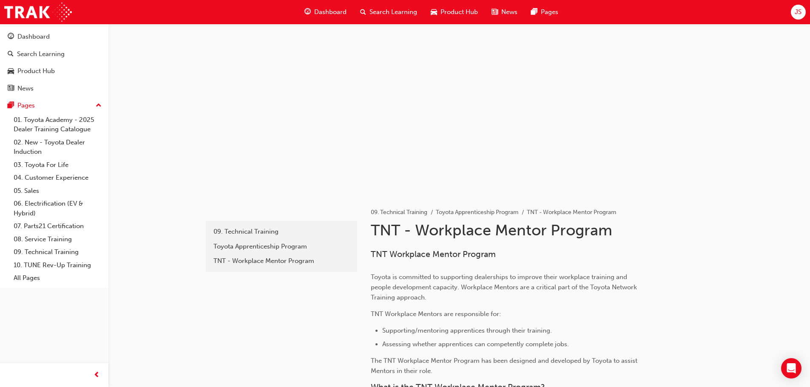
scroll to position [748, 0]
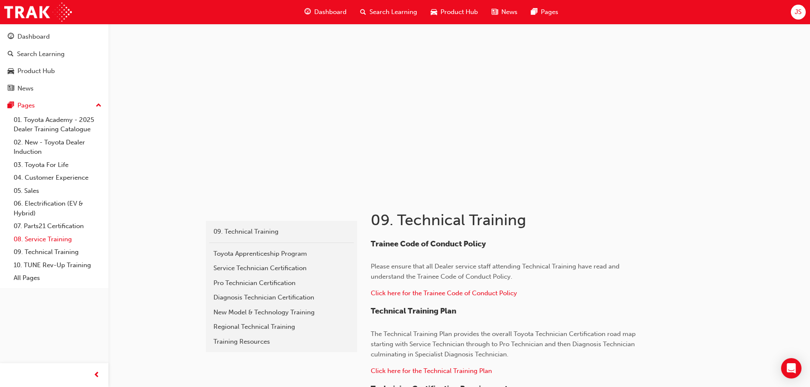
click at [62, 241] on link "08. Service Training" at bounding box center [57, 239] width 95 height 13
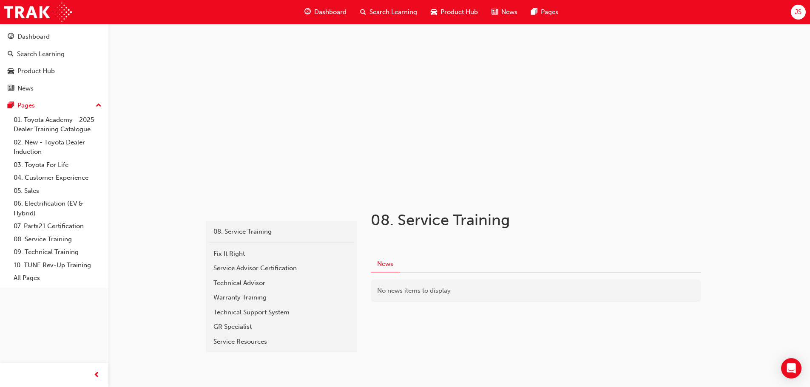
scroll to position [20, 0]
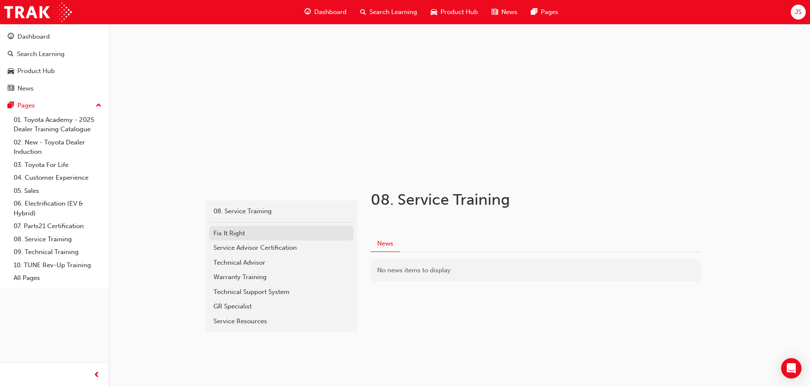
click at [259, 235] on div "Fix It Right" at bounding box center [281, 234] width 136 height 10
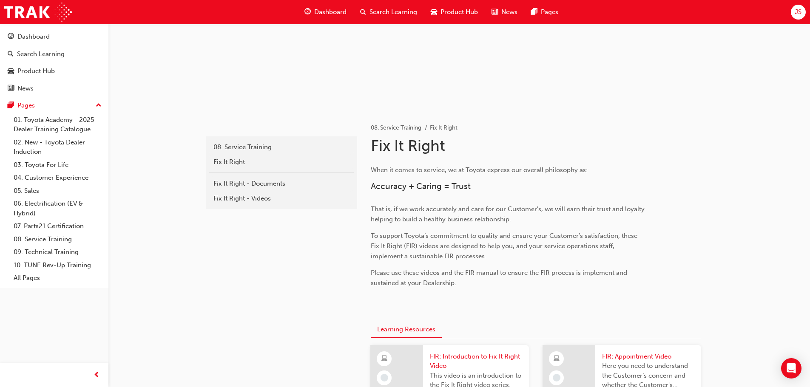
scroll to position [85, 0]
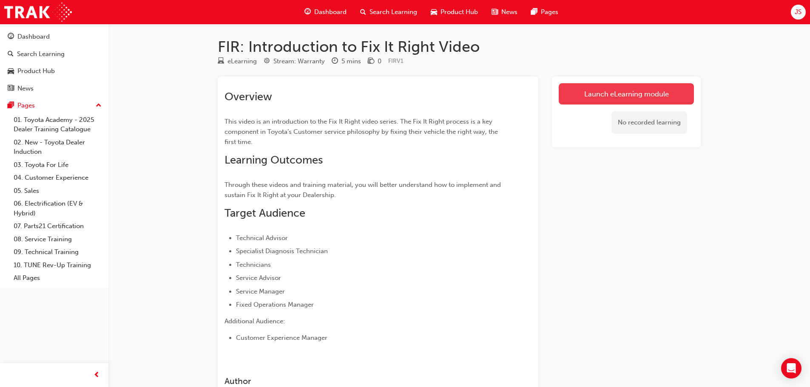
click at [574, 95] on link "Launch eLearning module" at bounding box center [625, 93] width 135 height 21
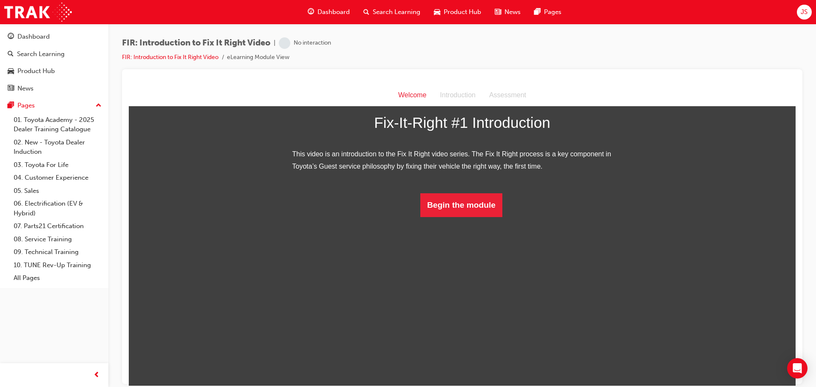
scroll to position [31, 0]
click at [470, 217] on button "Begin the module" at bounding box center [461, 205] width 82 height 24
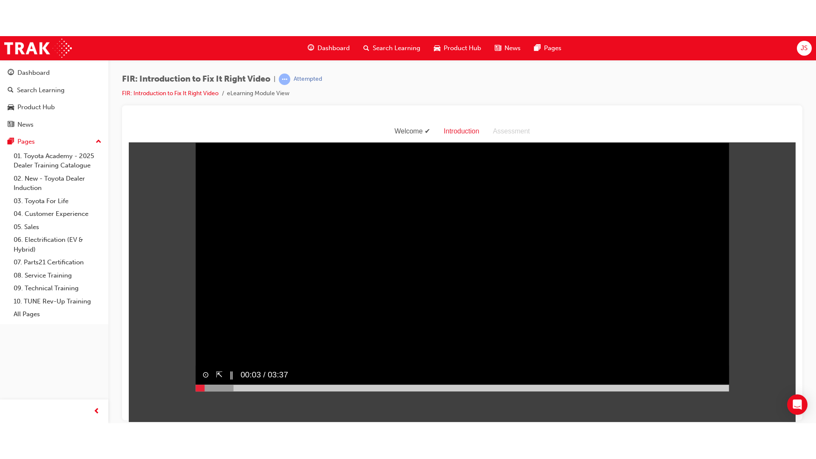
scroll to position [0, 0]
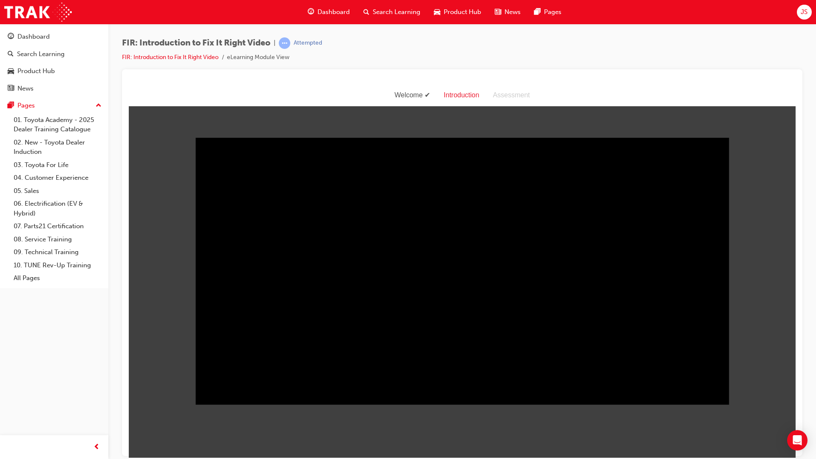
click at [608, 63] on div "FIR: Introduction to Fix It Right Video | Attempted FIR: Introduction to Fix It…" at bounding box center [462, 53] width 680 height 32
click at [604, 96] on div "Welcome Introduction Assessment" at bounding box center [462, 95] width 667 height 22
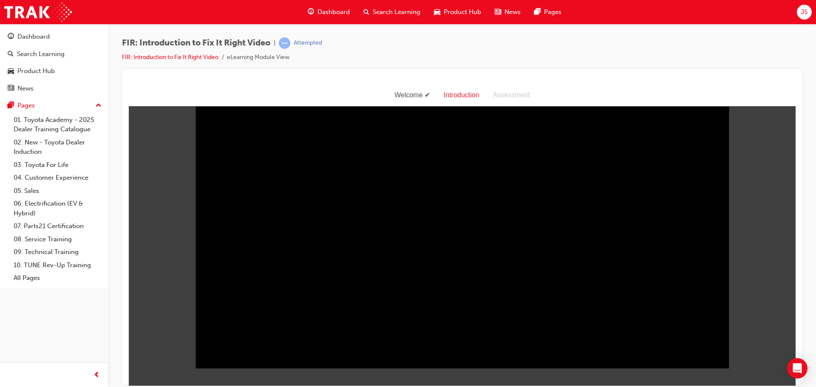
click at [628, 86] on div "Welcome Introduction Assessment" at bounding box center [462, 95] width 667 height 22
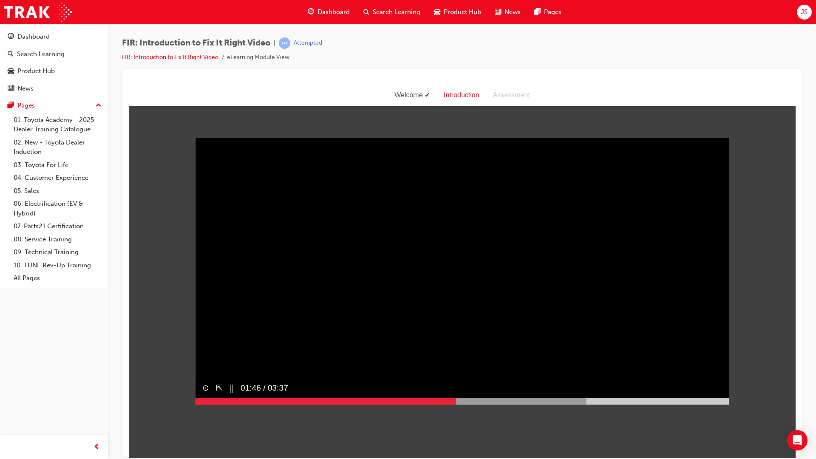
click at [234, 387] on span "01:46 / 03:37" at bounding box center [261, 387] width 54 height 19
click at [230, 387] on button "‖" at bounding box center [232, 388] width 4 height 12
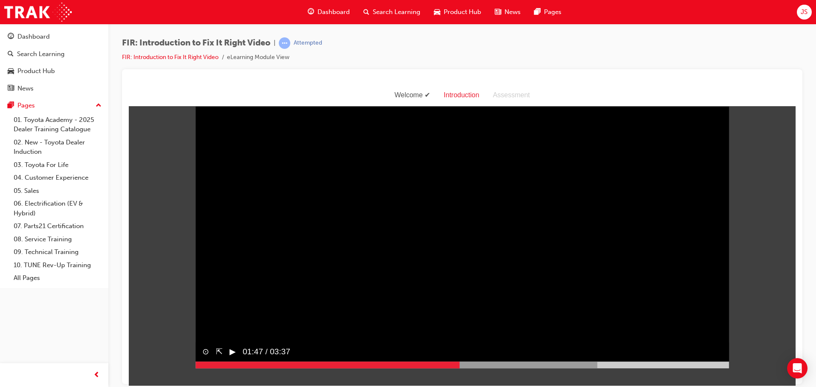
click at [232, 358] on button "▶︎" at bounding box center [233, 352] width 6 height 12
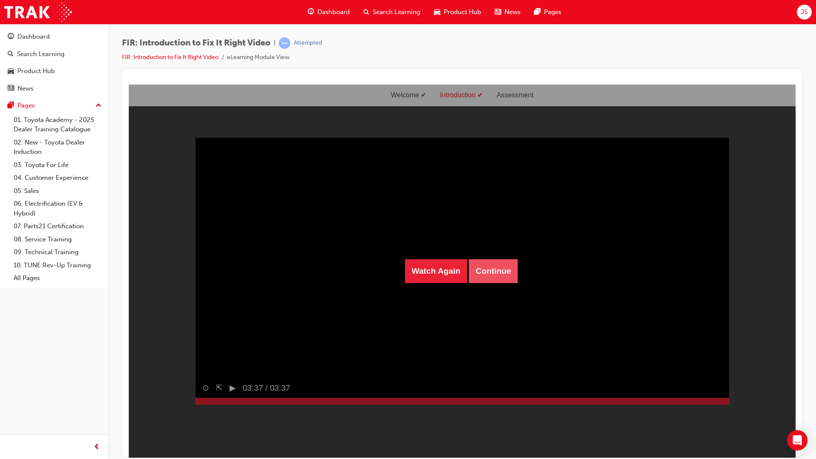
click at [481, 275] on button "Continue" at bounding box center [493, 271] width 49 height 24
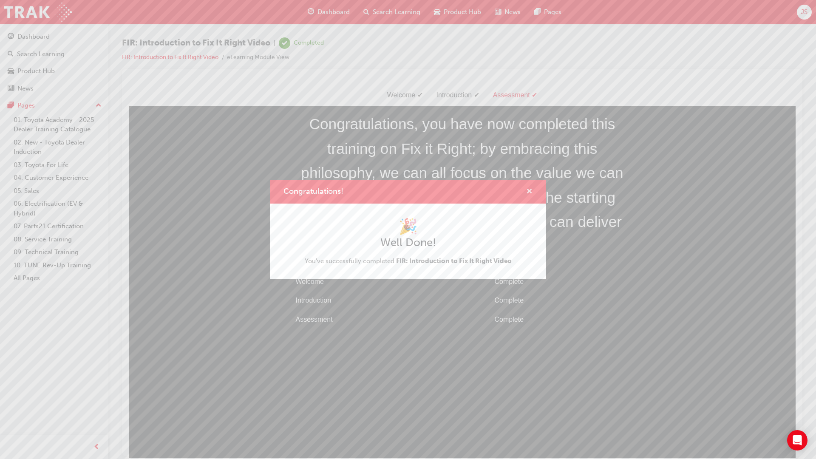
click at [532, 193] on span "cross-icon" at bounding box center [529, 192] width 6 height 8
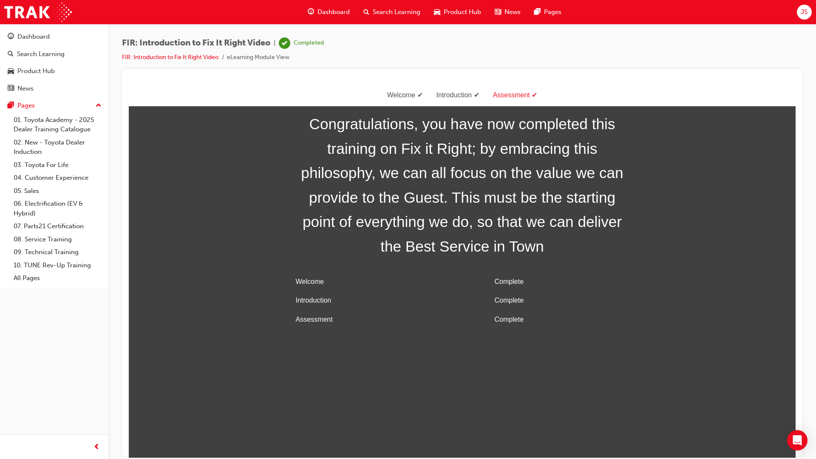
click at [178, 61] on li "FIR: Introduction to Fix It Right Video" at bounding box center [174, 58] width 105 height 10
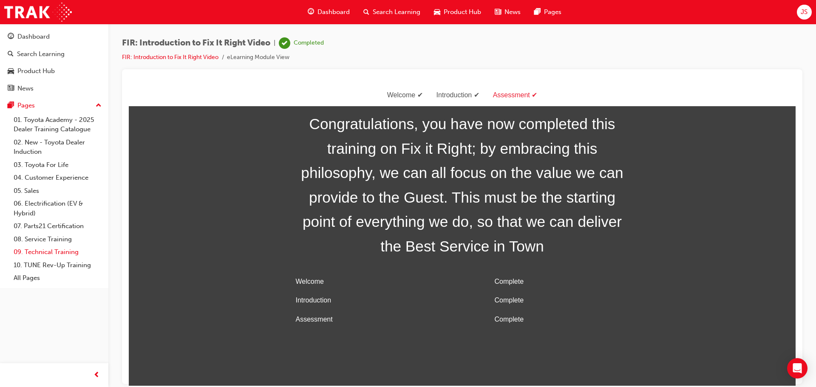
click at [62, 251] on link "09. Technical Training" at bounding box center [57, 252] width 95 height 13
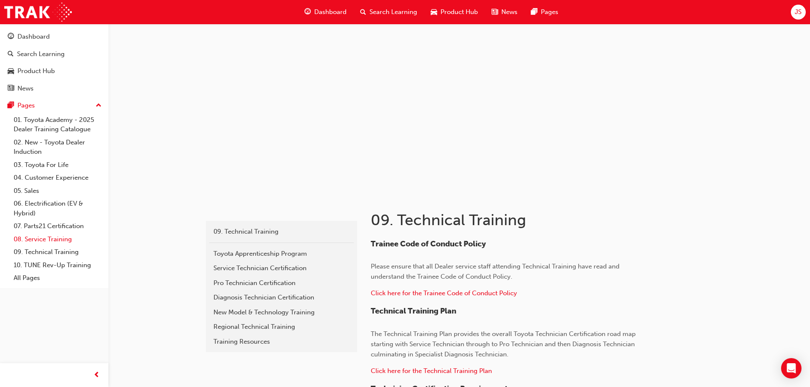
click at [31, 235] on link "08. Service Training" at bounding box center [57, 239] width 95 height 13
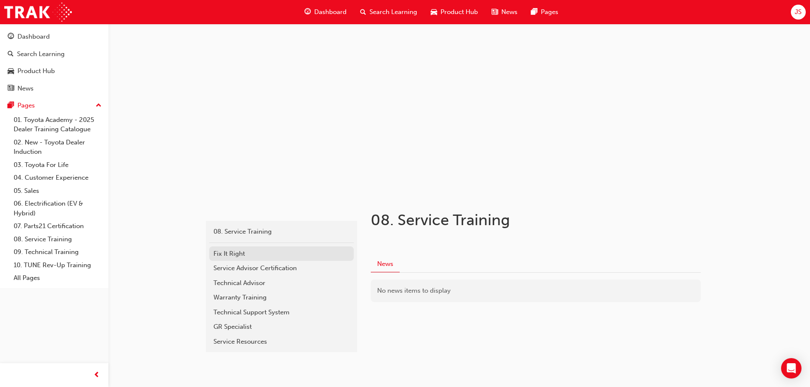
click at [272, 252] on div "Fix It Right" at bounding box center [281, 254] width 136 height 10
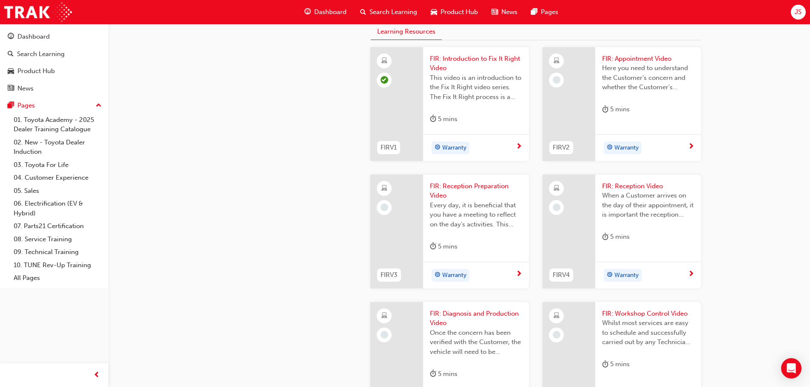
click at [626, 64] on span "FIR: Appointment Video" at bounding box center [648, 59] width 92 height 10
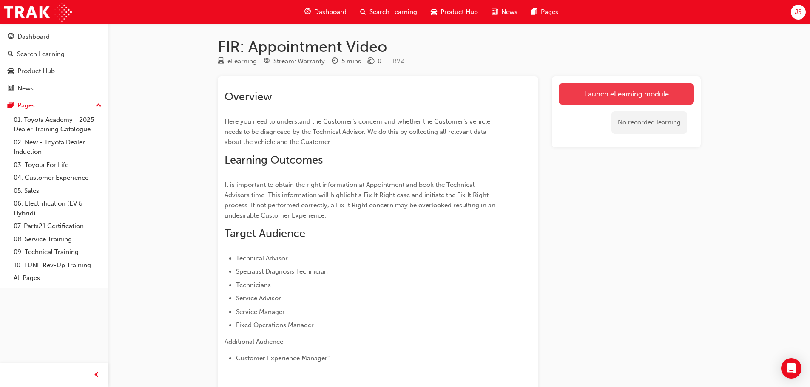
click at [593, 92] on link "Launch eLearning module" at bounding box center [625, 93] width 135 height 21
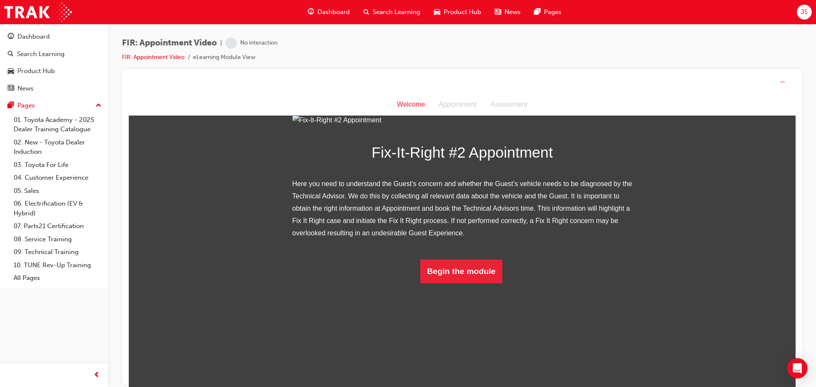
click at [499, 77] on div at bounding box center [462, 85] width 667 height 18
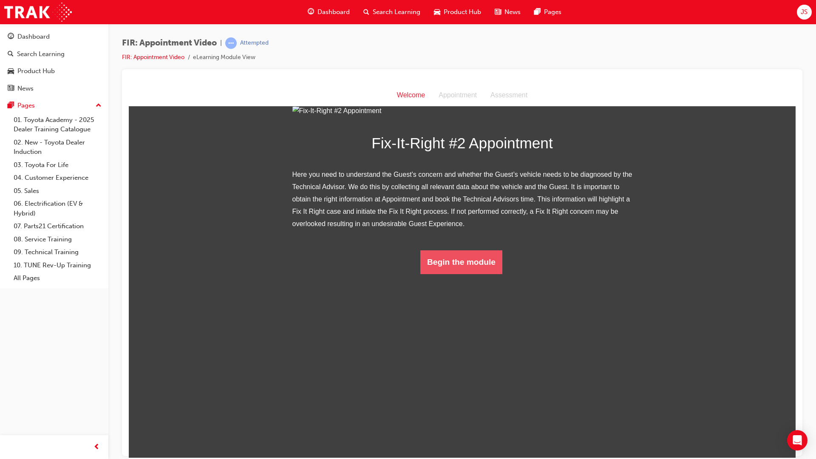
click at [459, 274] on button "Begin the module" at bounding box center [461, 262] width 82 height 24
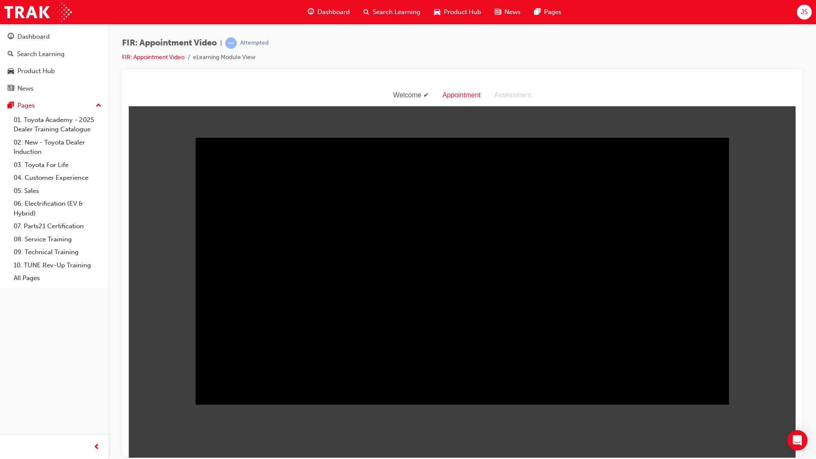
click at [153, 370] on body "Welcome Appointment Assessment Sorry, your browser does not support embedded vi…" at bounding box center [462, 291] width 667 height 373
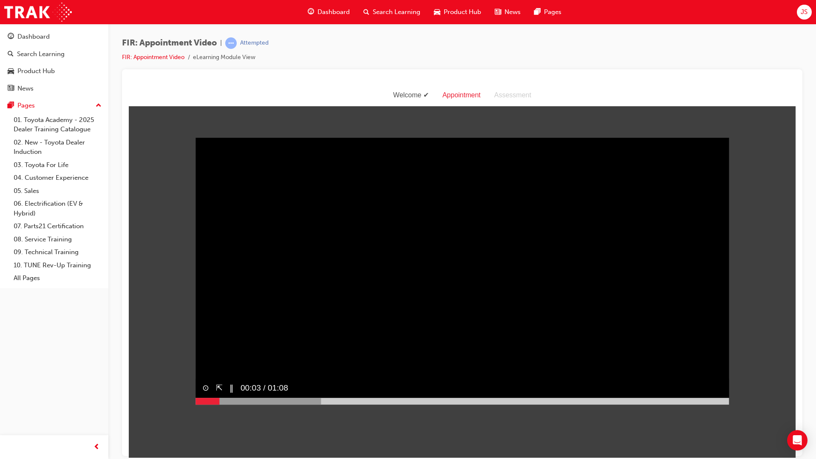
click at [230, 387] on button "‖" at bounding box center [232, 388] width 4 height 12
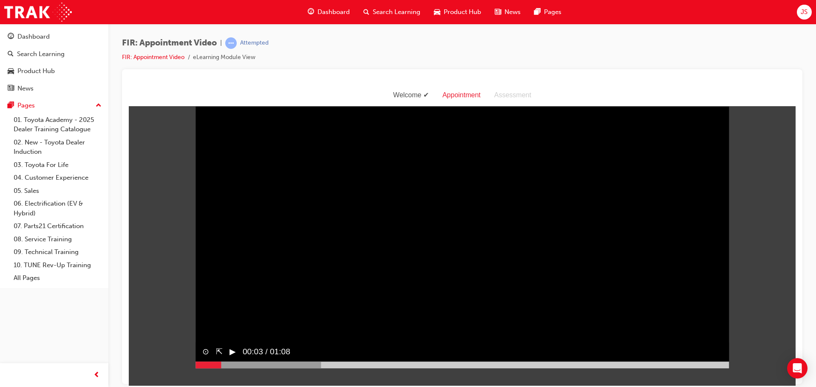
click at [233, 358] on button "▶︎" at bounding box center [233, 352] width 6 height 12
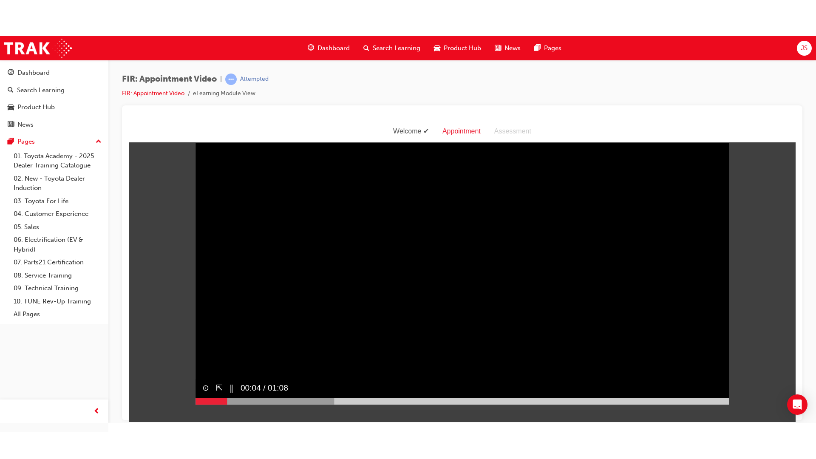
scroll to position [20, 0]
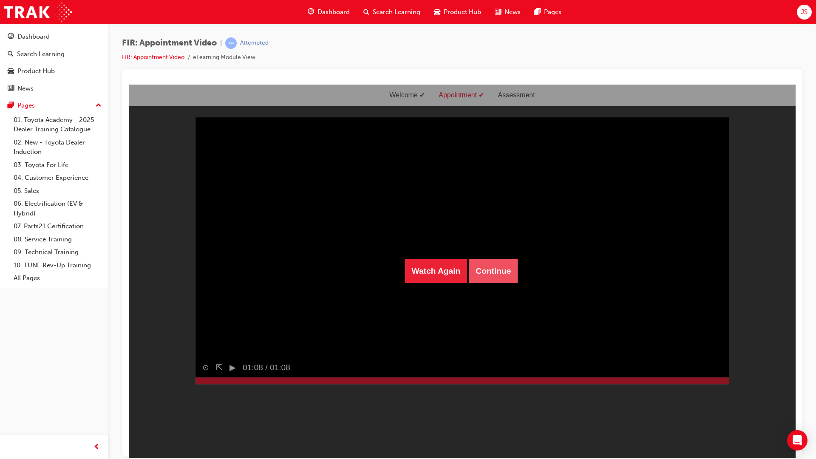
click at [491, 266] on button "Continue" at bounding box center [493, 271] width 49 height 24
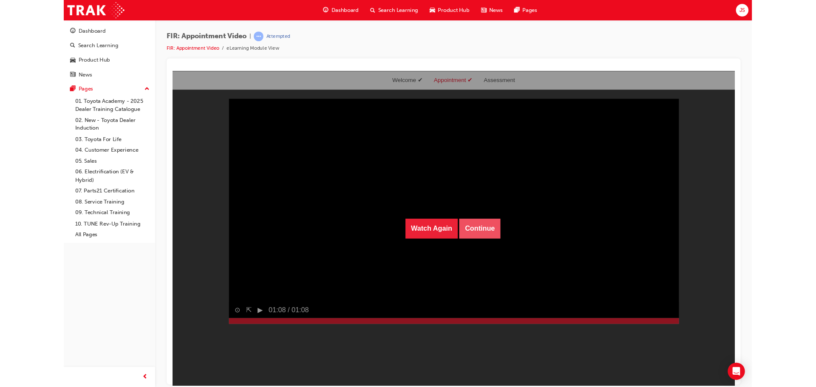
scroll to position [27, 0]
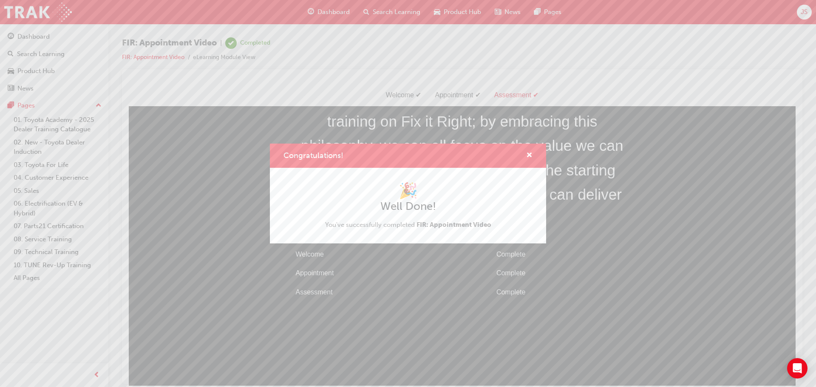
click at [524, 155] on div "Congratulations!" at bounding box center [525, 155] width 13 height 11
click at [527, 153] on span "cross-icon" at bounding box center [529, 156] width 6 height 8
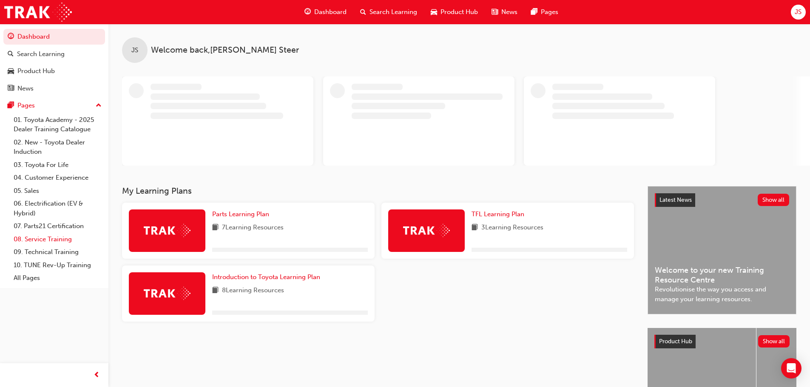
click at [62, 238] on link "08. Service Training" at bounding box center [57, 239] width 95 height 13
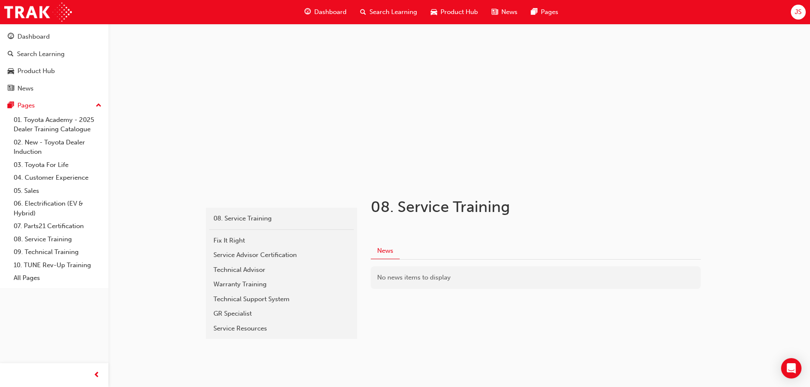
scroll to position [20, 0]
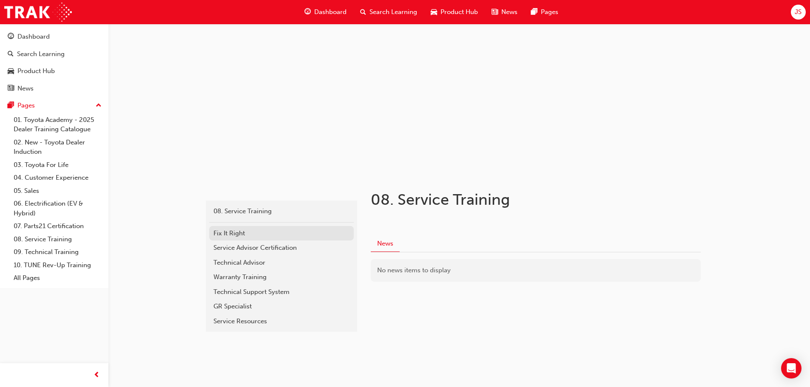
click at [297, 233] on div "Fix It Right" at bounding box center [281, 234] width 136 height 10
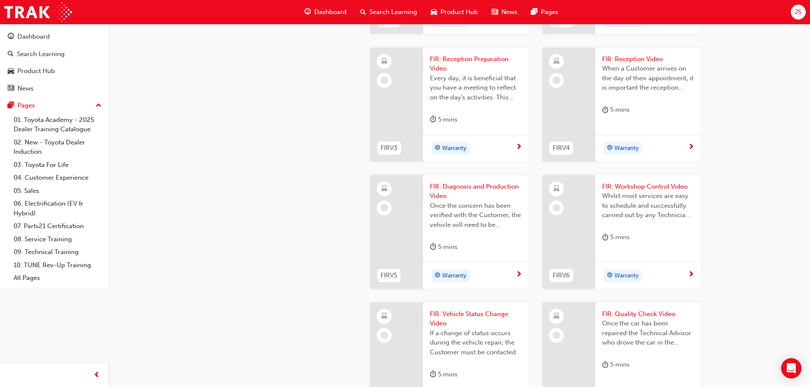
scroll to position [510, 0]
click at [442, 73] on span "FIR: Reception Preparation Video" at bounding box center [476, 63] width 92 height 19
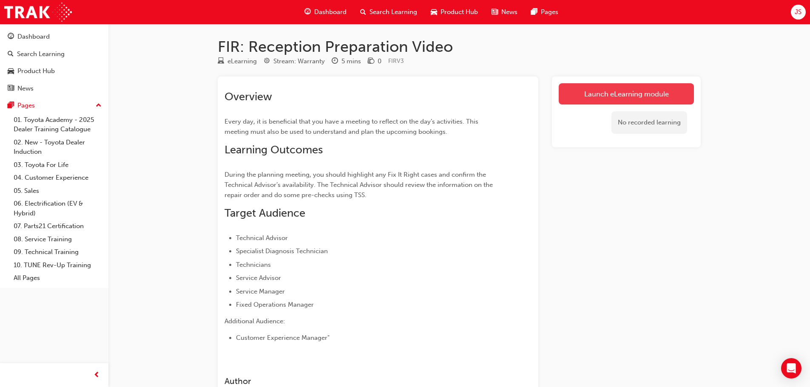
click at [619, 94] on link "Launch eLearning module" at bounding box center [625, 93] width 135 height 21
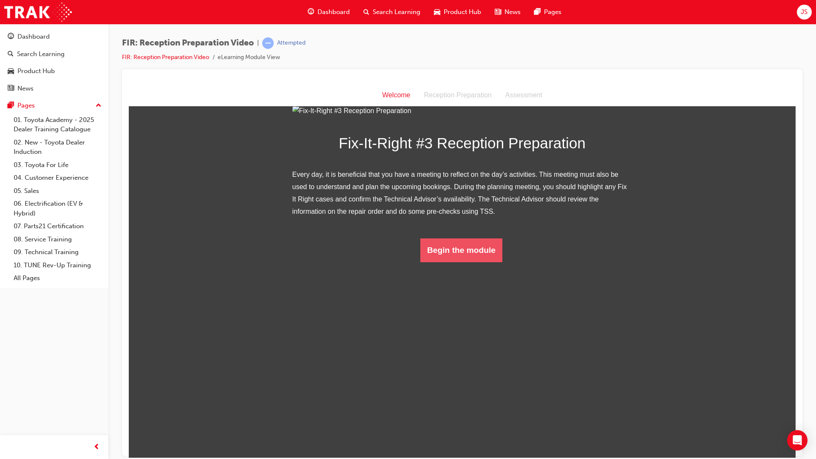
click at [479, 262] on button "Begin the module" at bounding box center [461, 250] width 82 height 24
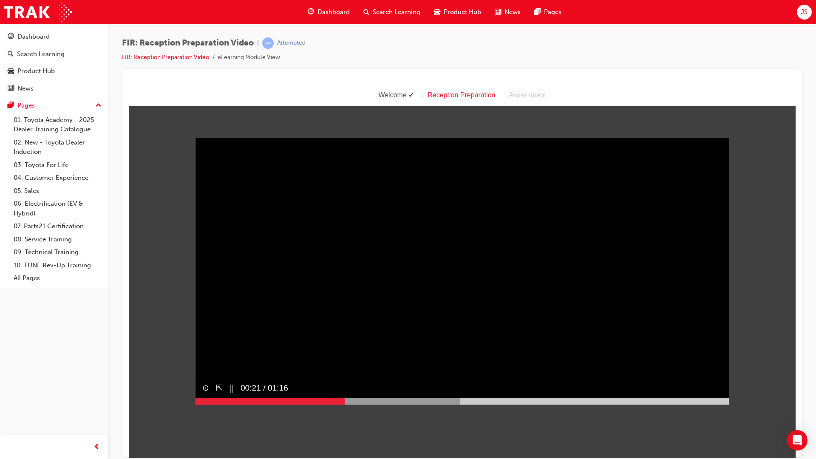
click at [234, 387] on span "00:21 / 01:16" at bounding box center [261, 387] width 54 height 19
click at [234, 387] on span "00:29 / 01:16" at bounding box center [261, 387] width 54 height 19
click at [237, 387] on div at bounding box center [351, 400] width 311 height 7
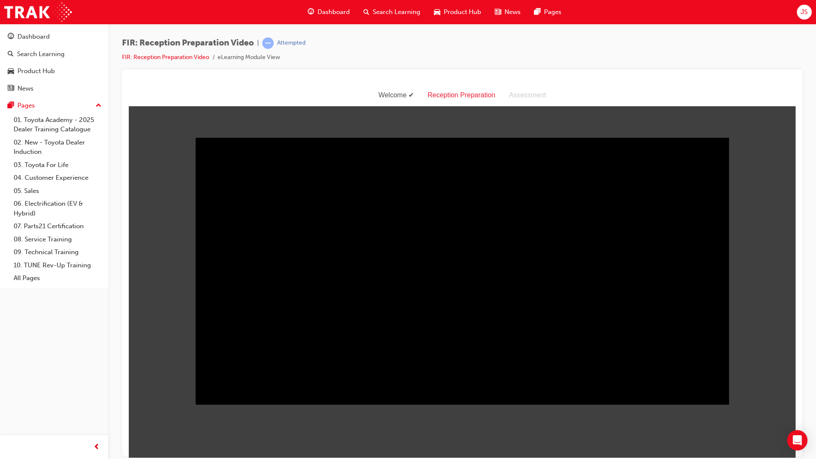
click at [188, 387] on body "Welcome Reception Preparation Assessment Sorry, your browser does not support e…" at bounding box center [462, 291] width 667 height 373
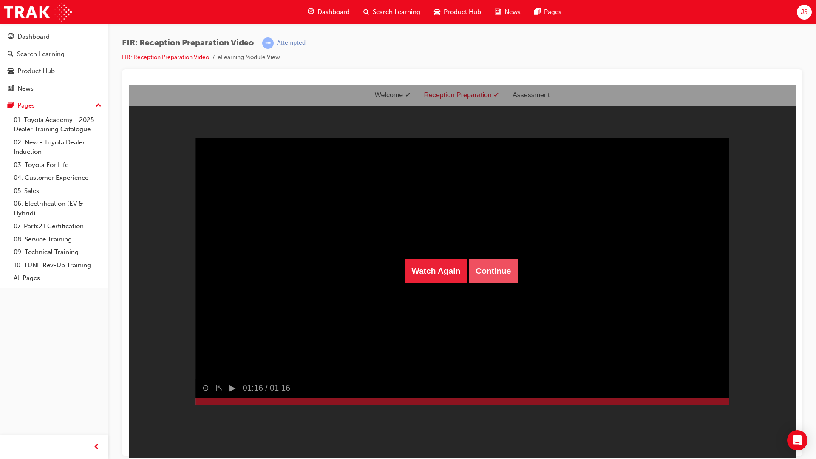
click at [504, 275] on button "Continue" at bounding box center [493, 271] width 49 height 24
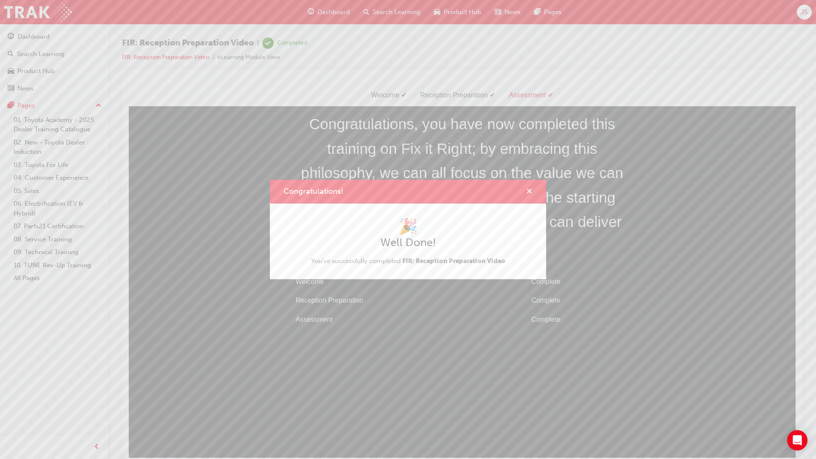
click at [529, 193] on span "cross-icon" at bounding box center [529, 192] width 6 height 8
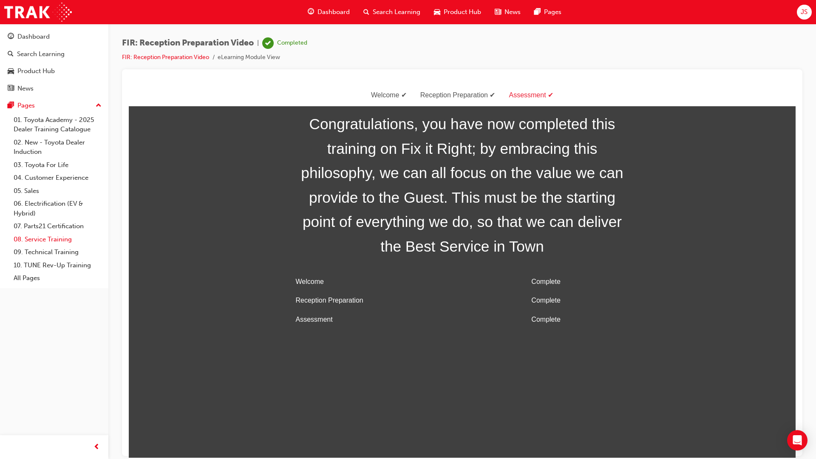
click at [75, 236] on link "08. Service Training" at bounding box center [57, 239] width 95 height 13
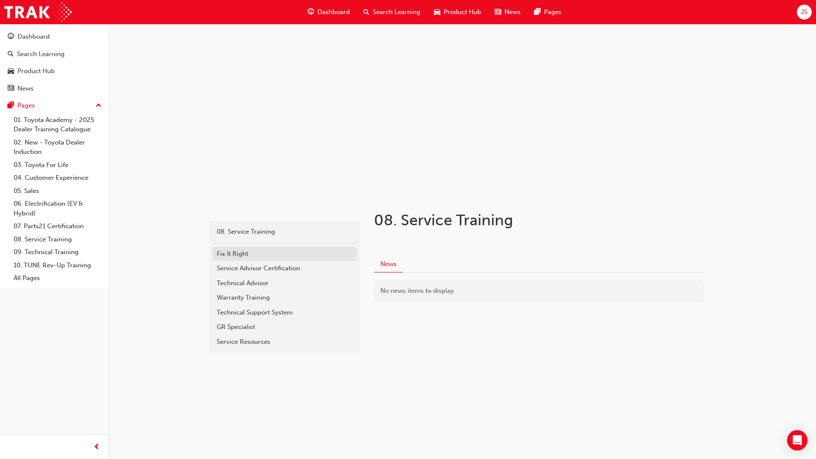
click at [237, 256] on div "Fix It Right" at bounding box center [285, 254] width 136 height 10
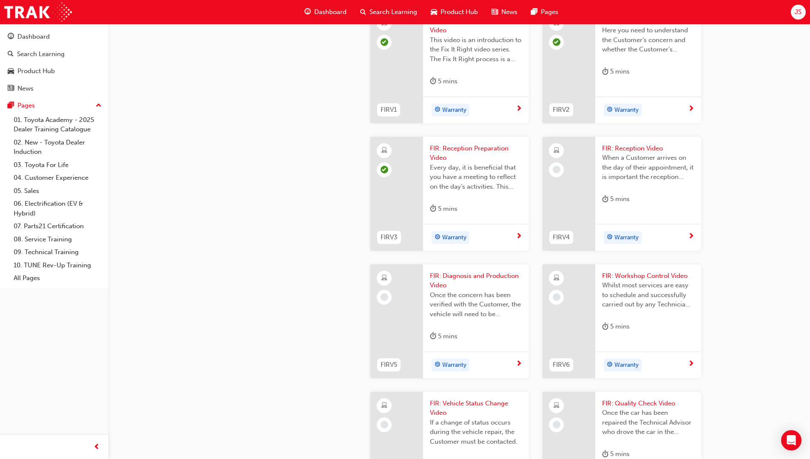
scroll to position [510, 0]
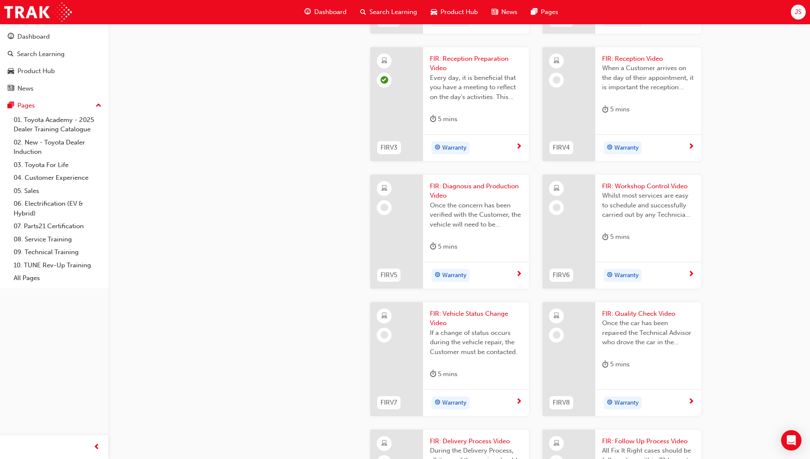
click at [612, 64] on span "FIR: Reception Video" at bounding box center [648, 59] width 92 height 10
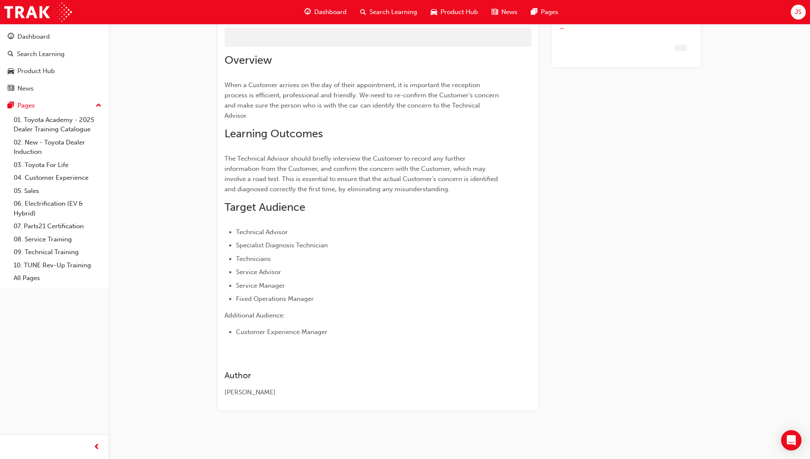
scroll to position [37, 0]
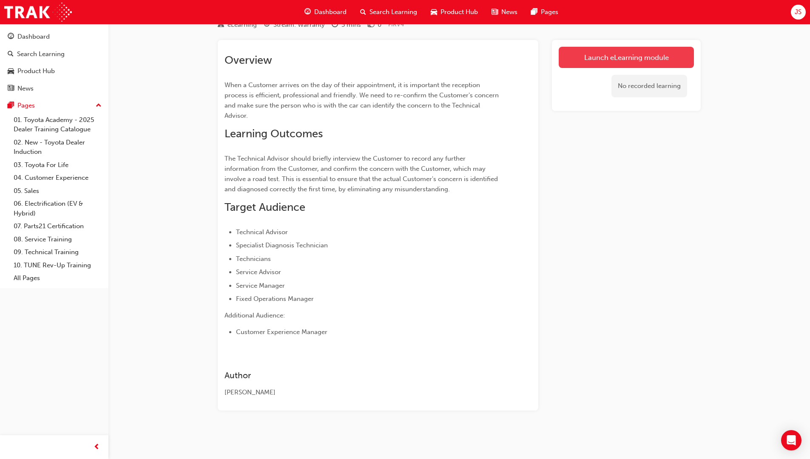
click at [638, 65] on link "Launch eLearning module" at bounding box center [625, 57] width 135 height 21
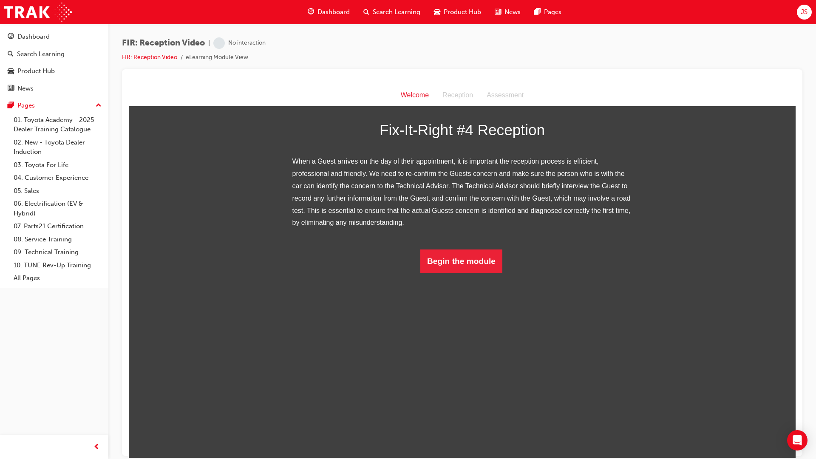
scroll to position [20, 0]
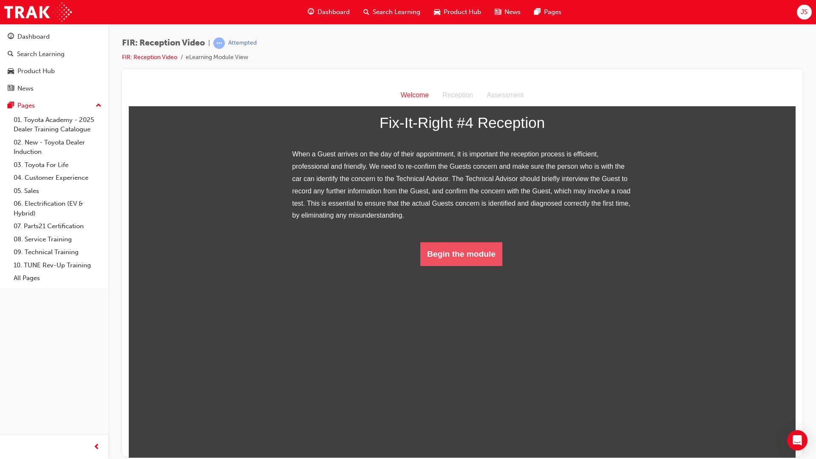
click at [467, 266] on button "Begin the module" at bounding box center [461, 254] width 82 height 24
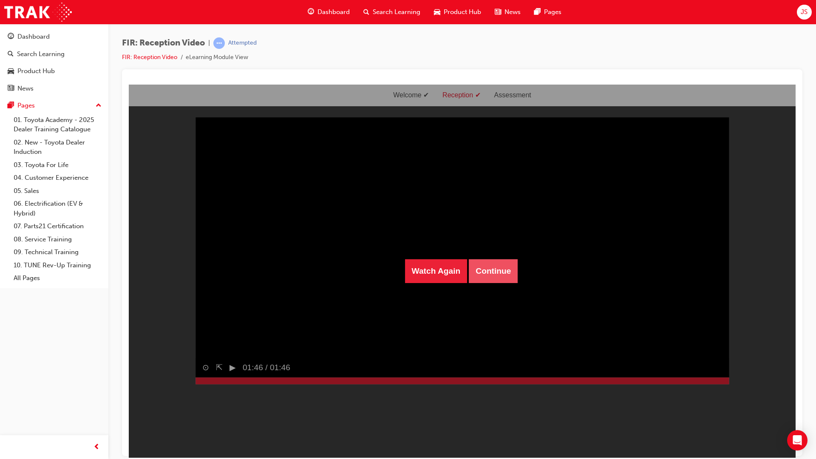
drag, startPoint x: 487, startPoint y: 276, endPoint x: 483, endPoint y: 274, distance: 4.4
click at [483, 274] on button "Continue" at bounding box center [493, 271] width 49 height 24
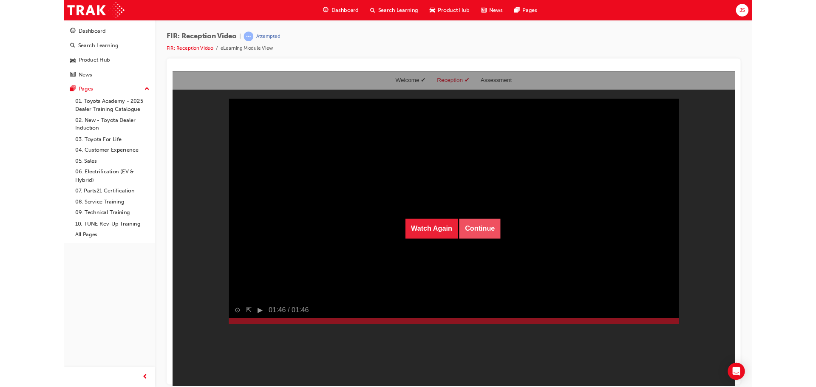
scroll to position [27, 0]
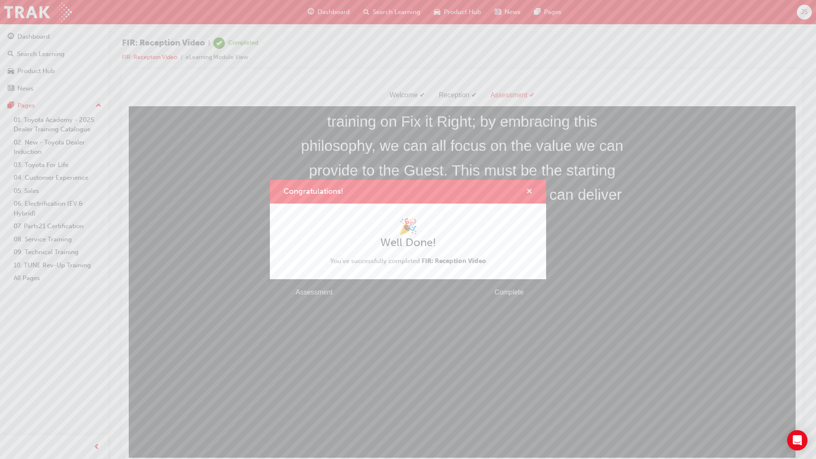
click at [527, 191] on span "cross-icon" at bounding box center [529, 192] width 6 height 8
